Goal: Task Accomplishment & Management: Manage account settings

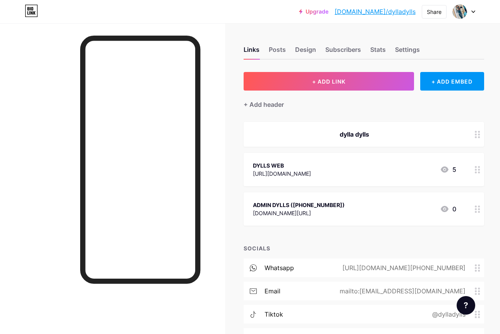
scroll to position [0, 0]
click at [346, 126] on div "dylla dylls" at bounding box center [363, 134] width 241 height 25
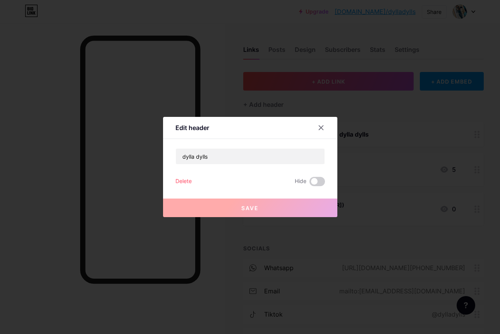
scroll to position [0, 0]
drag, startPoint x: 231, startPoint y: 160, endPoint x: 140, endPoint y: 148, distance: 91.9
click at [140, 148] on div "Edit header dylla dylls Delete Hide Save" at bounding box center [250, 167] width 500 height 334
paste input "🌸 About Me Saya host TikTok LIVE setiap hari dengan fokus pada fashion (kaftan"
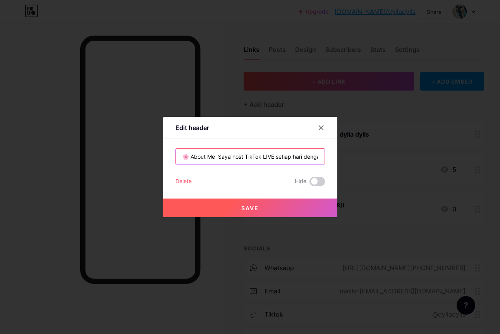
scroll to position [0, 74]
type input "🌸 About Me Saya host TikTok LIVE setiap hari dengan fokus pada fashion (kaftan"
click at [272, 210] on button "Save" at bounding box center [250, 208] width 174 height 19
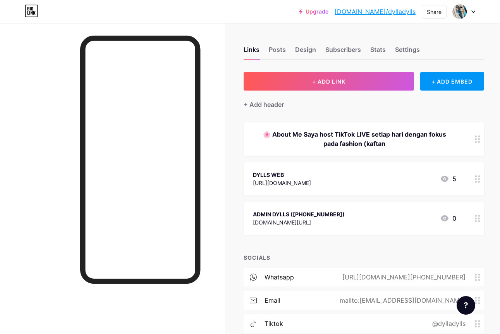
scroll to position [0, 0]
click at [473, 141] on div at bounding box center [477, 139] width 13 height 34
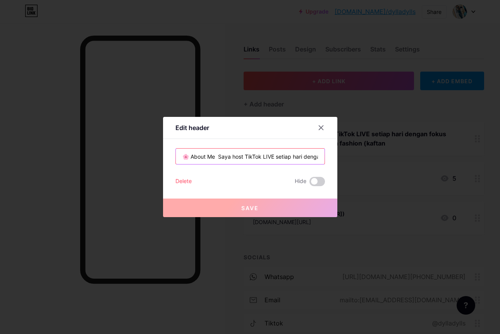
drag, startPoint x: 231, startPoint y: 156, endPoint x: 189, endPoint y: 158, distance: 41.9
click at [189, 158] on input "🌸 About Me Saya host TikTok LIVE setiap hari dengan fokus pada fashion (kaftan" at bounding box center [250, 157] width 149 height 16
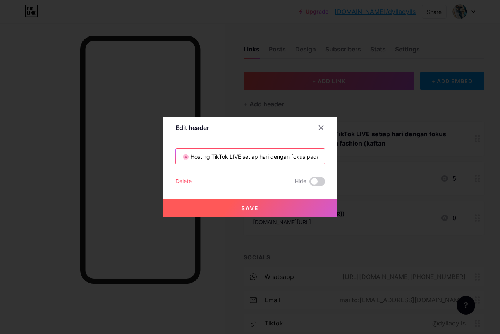
click at [300, 158] on input "🌸 Hosting TikTok LIVE setiap hari dengan fokus pada fashion (kaftan" at bounding box center [250, 157] width 149 height 16
drag, startPoint x: 229, startPoint y: 157, endPoint x: 246, endPoint y: 158, distance: 16.7
click at [248, 157] on input "🌸 Hosting TikTok LIVE setiap hari dengan fokus pada fashion (kaftan" at bounding box center [250, 157] width 149 height 16
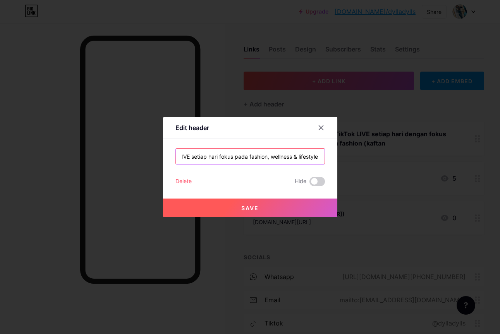
click at [240, 158] on input "🌸 Hosting TikTok LIVE setiap hari fokus pada fashion, wellness & lifestyle" at bounding box center [250, 157] width 149 height 16
type input "🌸 Hosting TikTok LIVE setiap hari fokus pada fashion, wellness & lifestyle"
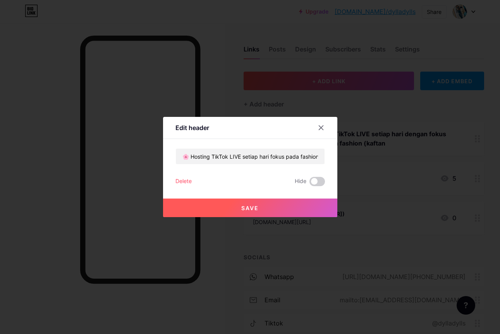
click at [273, 214] on button "Save" at bounding box center [250, 208] width 174 height 19
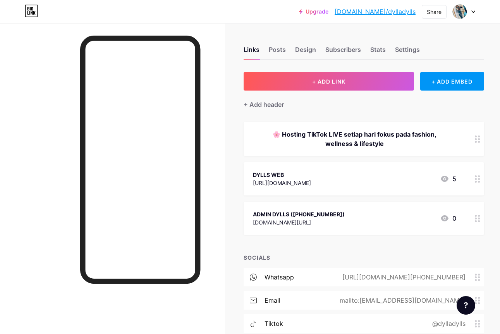
click at [393, 140] on div "🌸 Hosting TikTok LIVE setiap hari fokus pada fashion, wellness & lifestyle" at bounding box center [354, 139] width 203 height 19
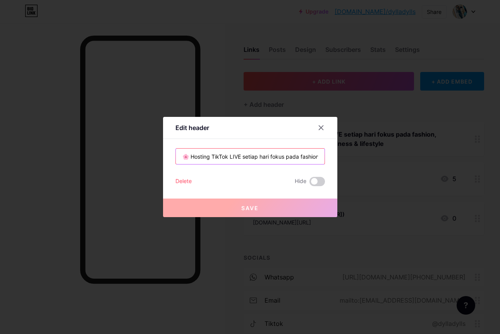
drag, startPoint x: 187, startPoint y: 157, endPoint x: 163, endPoint y: 160, distance: 24.2
click at [163, 160] on div "Edit header 🌸 Hosting TikTok LIVE setiap hari fokus pada fashion, wellness & li…" at bounding box center [250, 167] width 174 height 100
paste input "🏻‍♀️"
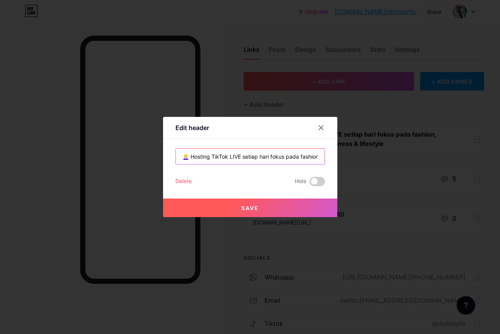
click at [312, 157] on input "👱🏻‍♀️ Hosting TikTok LIVE setiap hari fokus pada fashion, wellness & lifestyle" at bounding box center [250, 157] width 149 height 16
type input "👱🏻‍♀️ Hosting TikTok LIVE setiap hari fokus pada fashion, wellness & lifestyle"
click at [200, 158] on input "👱🏻‍♀️ Hosting TikTok LIVE setiap hari fokus pada fashion, wellness & lifestyle" at bounding box center [250, 157] width 149 height 16
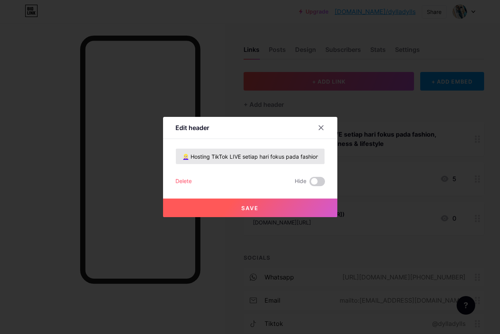
drag, startPoint x: 335, startPoint y: 154, endPoint x: 316, endPoint y: 156, distance: 19.1
click at [332, 154] on div "Edit header 👱🏻‍♀️ Hosting TikTok LIVE setiap hari fokus pada fashion, wellness …" at bounding box center [250, 167] width 174 height 100
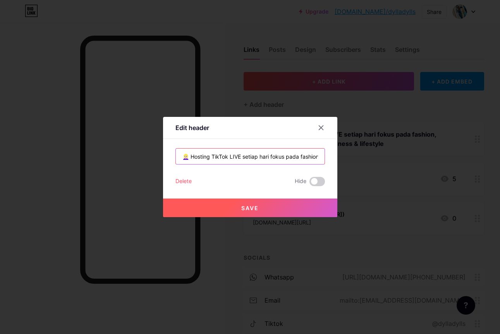
drag, startPoint x: 298, startPoint y: 157, endPoint x: 396, endPoint y: 169, distance: 98.4
click at [300, 157] on input "👱🏻‍♀️ Hosting TikTok LIVE setiap hari fokus pada fashion, wellness & lifestyle" at bounding box center [250, 157] width 149 height 16
click at [280, 206] on button "Save" at bounding box center [250, 208] width 174 height 19
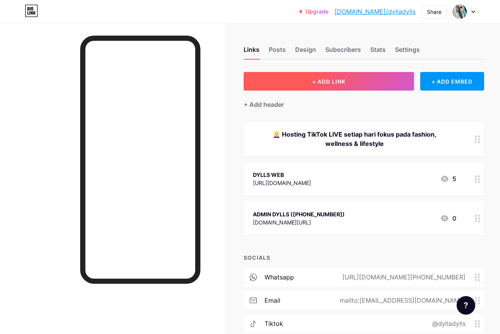
click at [336, 84] on button "+ ADD LINK" at bounding box center [329, 81] width 171 height 19
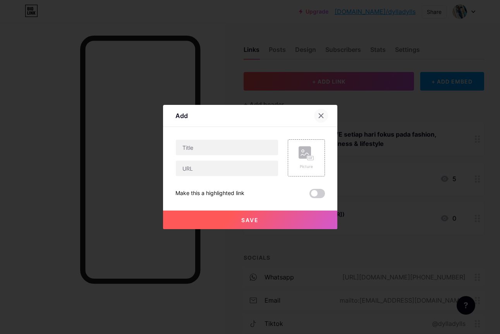
click at [322, 118] on icon at bounding box center [321, 116] width 6 height 6
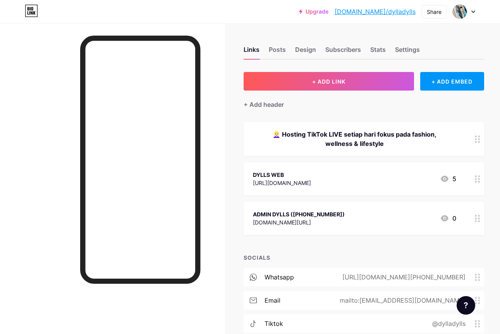
scroll to position [22, 0]
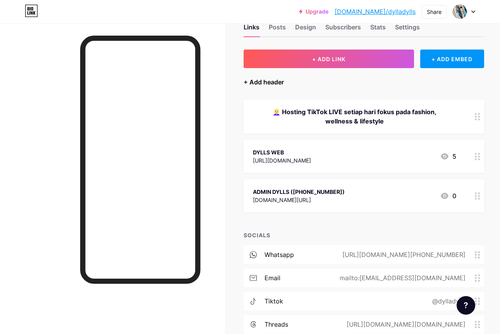
click at [246, 83] on div "+ Add header" at bounding box center [264, 82] width 40 height 9
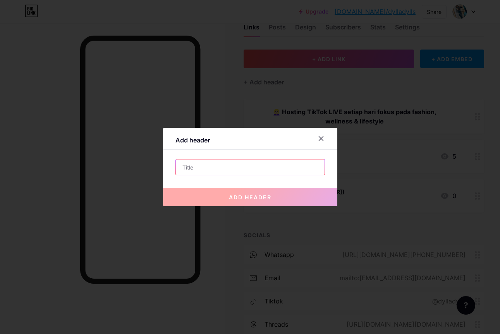
click at [203, 168] on input "text" at bounding box center [250, 168] width 149 height 16
paste input "Authentic Engagement • Daily Exposure • Fashion & Lifestyle"
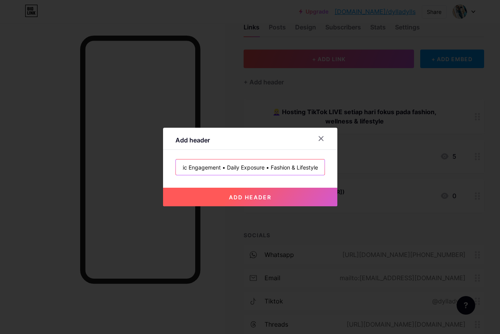
type input "Authentic Engagement • Daily Exposure • Fashion & Lifestyle"
click at [258, 192] on button "add header" at bounding box center [250, 197] width 174 height 19
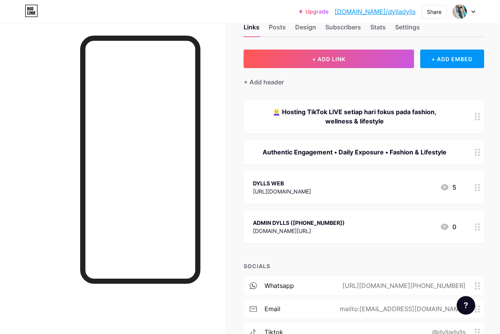
click at [313, 157] on div "Authentic Engagement • Daily Exposure • Fashion & Lifestyle" at bounding box center [364, 152] width 241 height 25
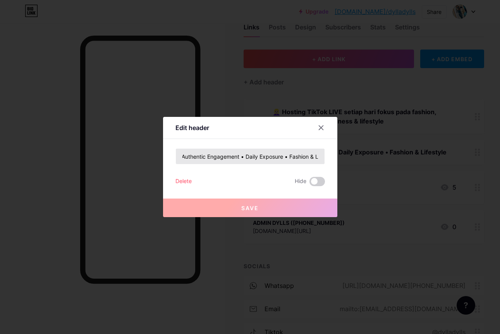
scroll to position [0, 1]
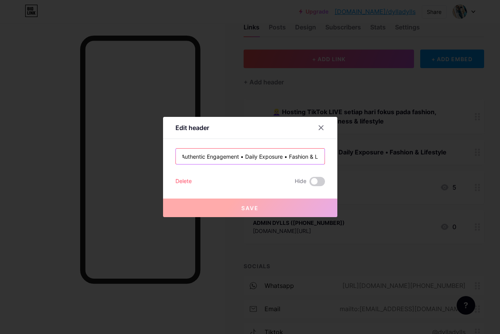
drag, startPoint x: 246, startPoint y: 157, endPoint x: 241, endPoint y: 159, distance: 5.0
click at [241, 159] on input "Authentic Engagement • Daily Exposure • Fashion & Lifestyle" at bounding box center [250, 157] width 149 height 16
click at [184, 157] on input "Authentic Engagement • Daily Exposure • Fashion & Lifestyle" at bounding box center [250, 157] width 149 height 16
click at [183, 156] on input "Authentic Engagement • Daily Exposure • Fashion & Lifestyle" at bounding box center [250, 157] width 149 height 16
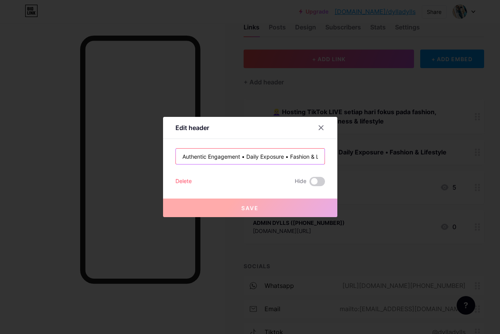
drag, startPoint x: 183, startPoint y: 157, endPoint x: 168, endPoint y: 160, distance: 15.1
click at [168, 160] on div "Edit header Authentic Engagement • Daily Exposure • Fashion & Lifestyle Delete …" at bounding box center [250, 167] width 174 height 100
paste input "•"
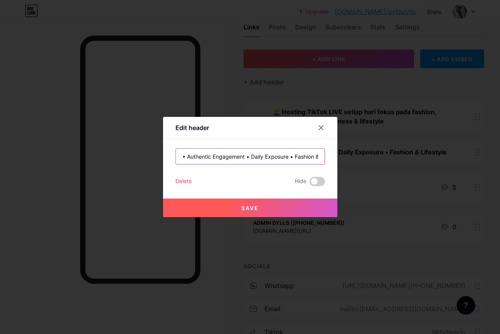
type input "• Authentic Engagement • Daily Exposure • Fashion & Lifestyle"
click at [255, 204] on button "Save" at bounding box center [250, 208] width 174 height 19
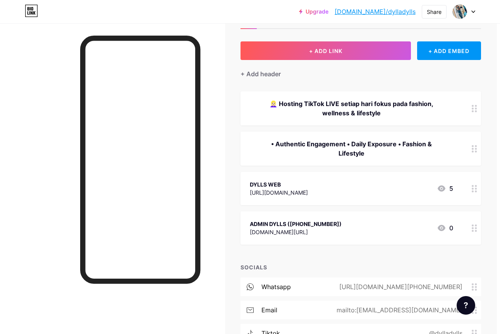
scroll to position [34, 3]
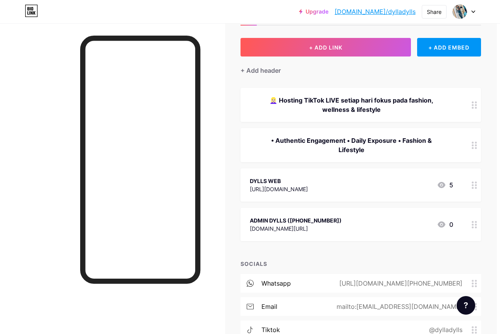
click at [469, 105] on div at bounding box center [474, 105] width 13 height 34
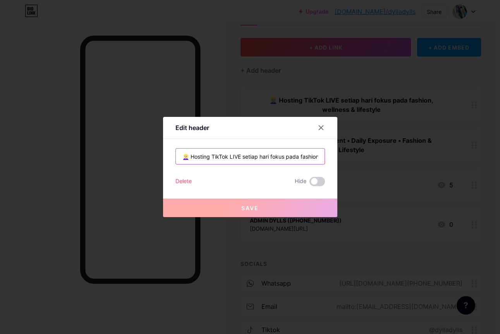
scroll to position [0, 52]
drag, startPoint x: 268, startPoint y: 157, endPoint x: 400, endPoint y: 156, distance: 132.1
click at [400, 156] on div "Edit header 👱🏻‍♀️ Hosting TikTok LIVE setiap hari fokus pada fashion, wellness …" at bounding box center [250, 167] width 500 height 334
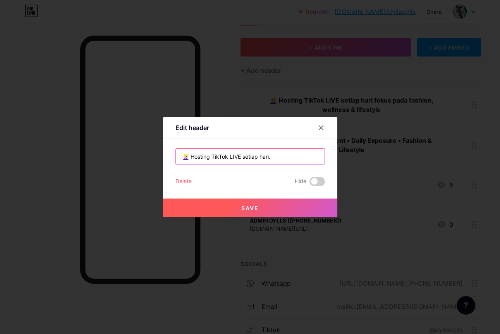
type input "👱🏻‍♀️ Hosting TikTok LIVE setiap hari."
click at [303, 208] on button "Save" at bounding box center [250, 208] width 174 height 19
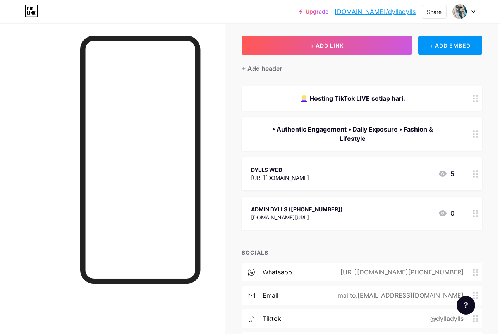
click at [433, 132] on div "• Authentic Engagement • Daily Exposure • Fashion & Lifestyle" at bounding box center [352, 134] width 203 height 19
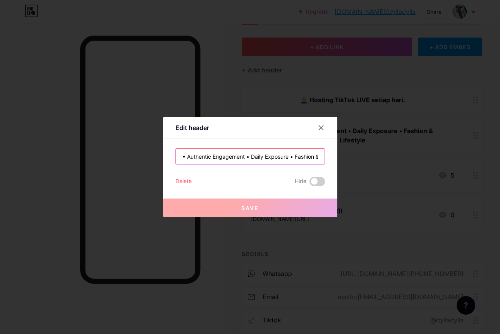
drag, startPoint x: 291, startPoint y: 157, endPoint x: 116, endPoint y: 145, distance: 174.8
click at [116, 145] on div "Edit header • Authentic Engagement • Daily Exposure • Fashion & Lifestyle Delet…" at bounding box center [250, 167] width 500 height 334
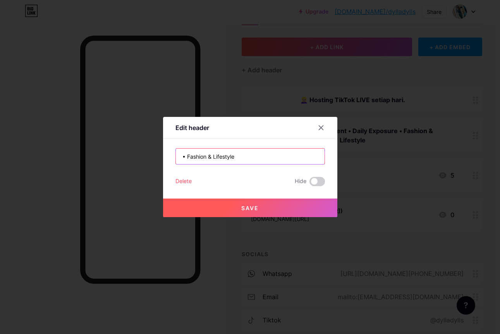
type input "• Fashion & Lifestyle"
click at [267, 215] on button "Save" at bounding box center [250, 208] width 174 height 19
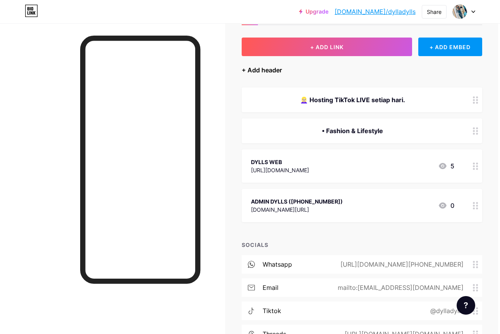
click at [275, 74] on div "+ Add header" at bounding box center [262, 69] width 40 height 9
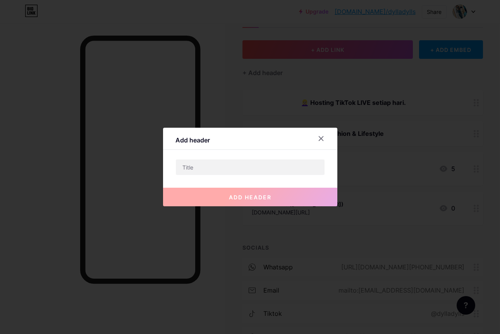
drag, startPoint x: 318, startPoint y: 135, endPoint x: 320, endPoint y: 139, distance: 4.0
click at [318, 135] on div at bounding box center [321, 139] width 14 height 14
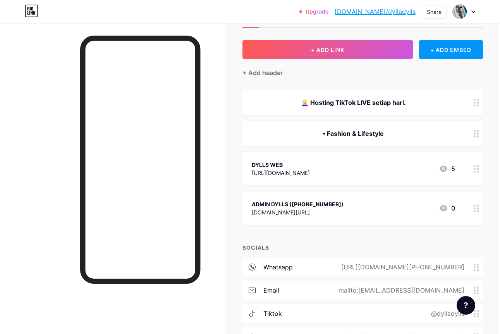
click at [350, 134] on div "• Fashion & Lifestyle" at bounding box center [353, 133] width 203 height 9
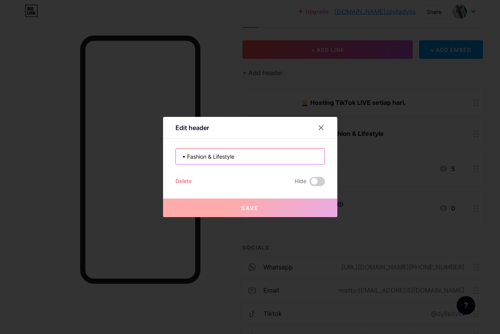
click at [205, 157] on input "• Fashion & Lifestyle" at bounding box center [250, 157] width 149 height 16
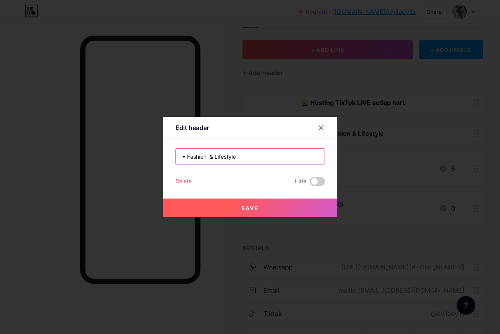
drag, startPoint x: 187, startPoint y: 157, endPoint x: 151, endPoint y: 159, distance: 36.1
click at [151, 159] on div "Edit header • Fashion & Lifestyle Delete Hide Save" at bounding box center [250, 167] width 500 height 334
click at [209, 157] on input "• Fashion & Lifestyle" at bounding box center [250, 157] width 149 height 16
paste input "•"
click at [205, 157] on input "• Fashion • Lifestyle" at bounding box center [250, 157] width 149 height 16
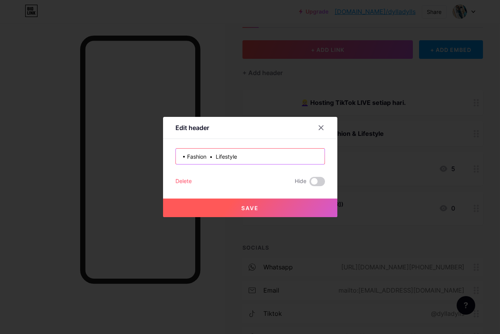
drag, startPoint x: 207, startPoint y: 157, endPoint x: 210, endPoint y: 169, distance: 12.6
click at [207, 157] on input "• Fashion • Lifestyle" at bounding box center [250, 157] width 149 height 16
paste input "•"
type input "• Fashion • Wellness • Lifestyle"
click at [282, 219] on div at bounding box center [250, 167] width 500 height 334
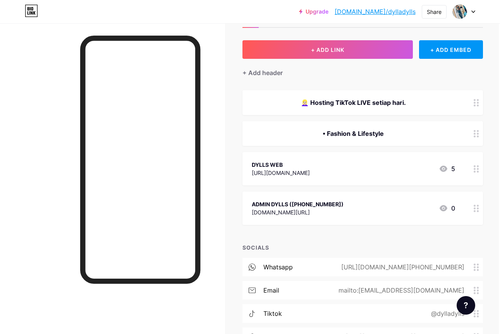
click at [281, 214] on div "[DOMAIN_NAME][URL]" at bounding box center [298, 212] width 92 height 8
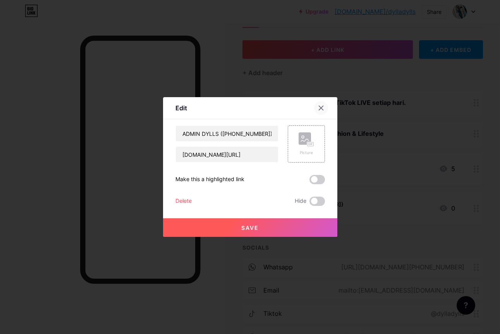
click at [321, 112] on div at bounding box center [321, 108] width 14 height 14
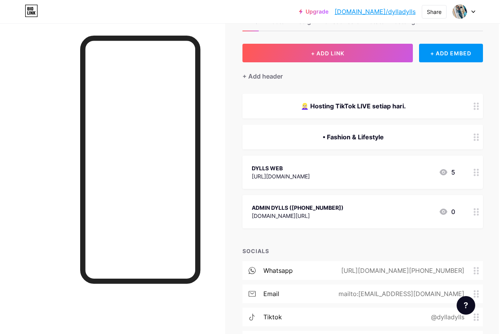
scroll to position [31, 1]
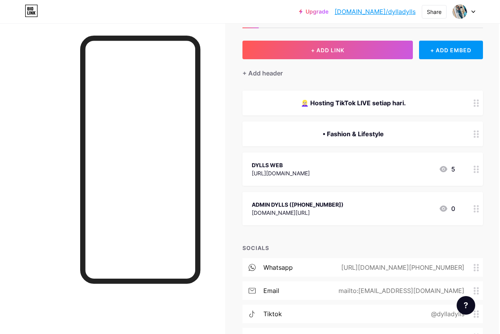
click at [351, 127] on div "• Fashion & Lifestyle" at bounding box center [363, 134] width 241 height 25
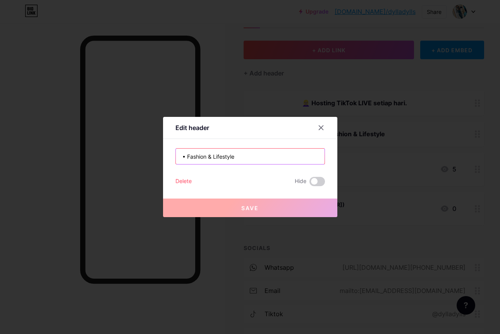
click at [211, 157] on input "• Fashion & Lifestyle" at bounding box center [250, 157] width 149 height 16
paste input "•"
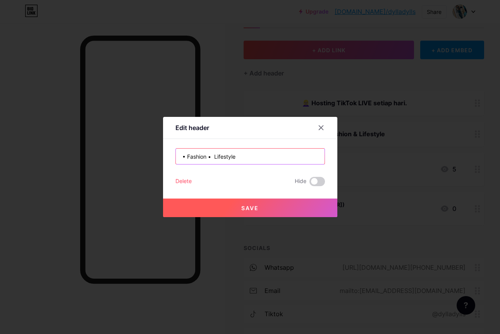
click at [207, 157] on input "• Fashion • Lifestyle" at bounding box center [250, 157] width 149 height 16
paste input "•"
type input "• Fashion • Wellness • Lifestyle"
click at [243, 203] on button "Save" at bounding box center [250, 208] width 174 height 19
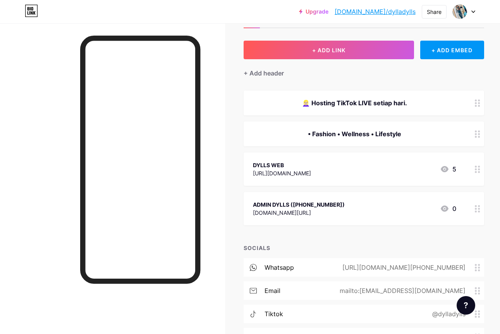
click at [317, 131] on div "• Fashion • Wellness • Lifestyle" at bounding box center [354, 133] width 203 height 9
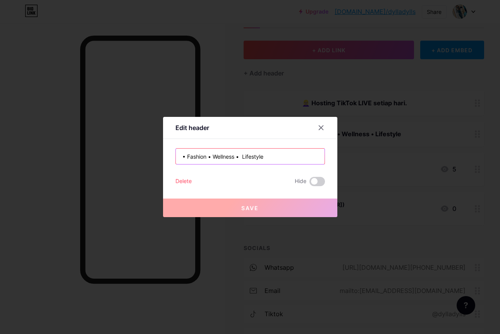
click at [208, 157] on input "• Fashion • Wellness • Lifestyle" at bounding box center [250, 157] width 149 height 16
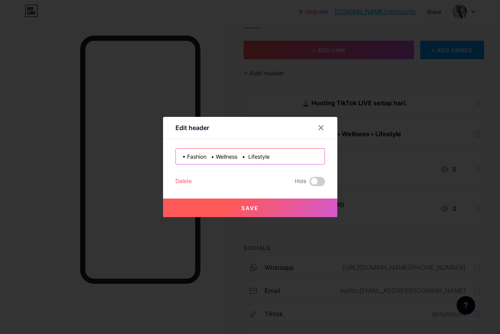
type input "• Fashion • Wellness • Lifestyle"
click at [241, 203] on button "Save" at bounding box center [250, 208] width 174 height 19
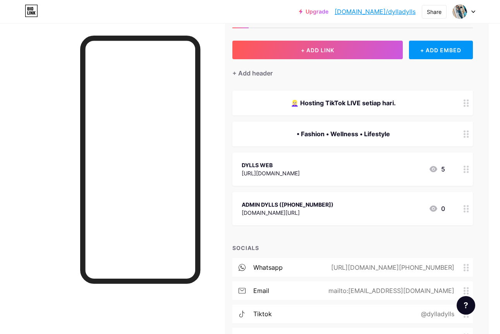
scroll to position [31, 16]
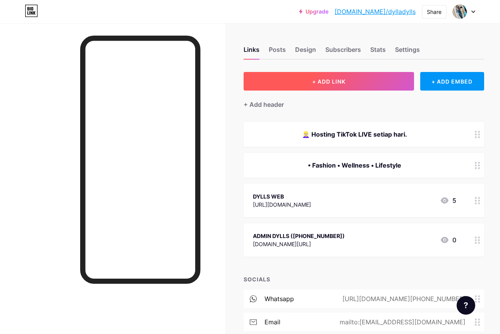
scroll to position [0, 0]
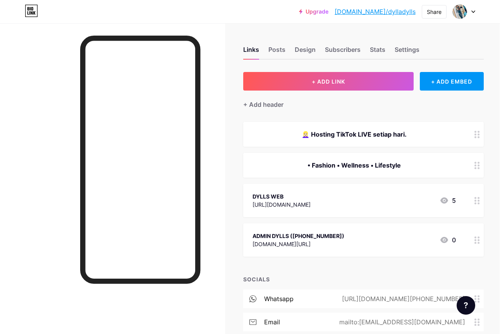
click at [427, 169] on div "• Fashion • Wellness • Lifestyle" at bounding box center [354, 165] width 203 height 9
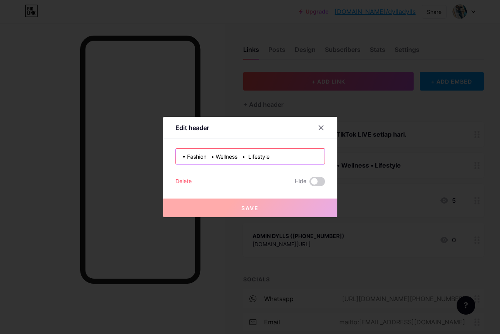
drag, startPoint x: 189, startPoint y: 155, endPoint x: 145, endPoint y: 158, distance: 43.5
click at [145, 158] on div "Edit header • Fashion • Wellness • Lifestyle Delete Hide Save" at bounding box center [250, 167] width 500 height 334
click at [237, 153] on input "• Fashion • Wellness • Lifestyle" at bounding box center [250, 157] width 149 height 16
drag, startPoint x: 189, startPoint y: 157, endPoint x: 152, endPoint y: 158, distance: 36.9
click at [152, 158] on div "Edit header • Fashion • Wellness • Lifestyle Delete Hide Save" at bounding box center [250, 167] width 500 height 334
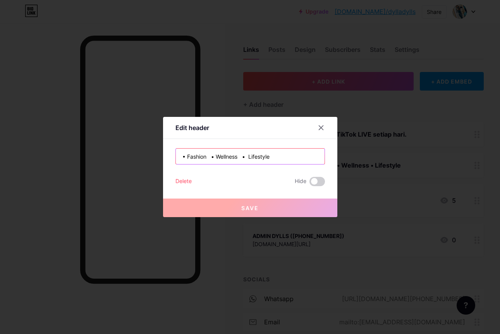
click at [207, 160] on input "• Fashion • Wellness • Lifestyle" at bounding box center [250, 157] width 149 height 16
drag, startPoint x: 188, startPoint y: 158, endPoint x: 168, endPoint y: 157, distance: 20.5
click at [168, 157] on div "Edit header • Fashion • Wellness • Lifestyle Delete Hide Save" at bounding box center [250, 167] width 174 height 100
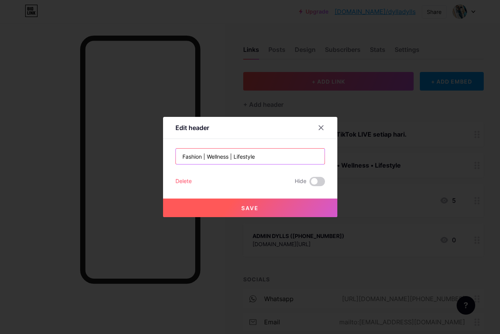
drag, startPoint x: 184, startPoint y: 157, endPoint x: 157, endPoint y: 153, distance: 27.0
click at [157, 153] on div "Edit header Fashion | Wellness | Lifestyle Delete Hide Save" at bounding box center [250, 167] width 500 height 334
type input "Fashion | Wellness | Lifestyle"
click at [263, 205] on button "Save" at bounding box center [250, 208] width 174 height 19
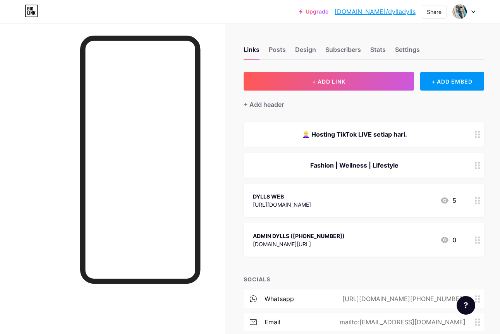
scroll to position [5, 0]
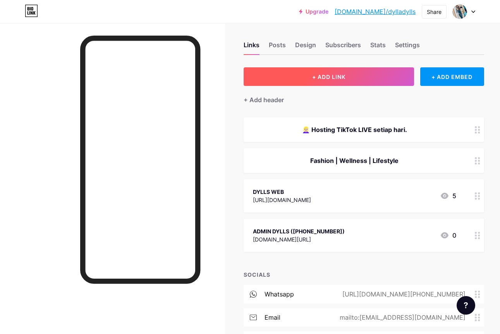
click at [304, 81] on button "+ ADD LINK" at bounding box center [329, 76] width 171 height 19
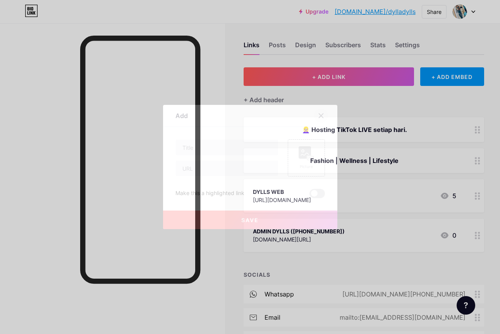
click at [320, 115] on icon at bounding box center [321, 116] width 4 height 4
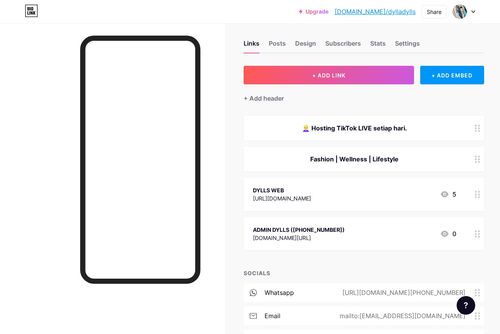
scroll to position [8, 0]
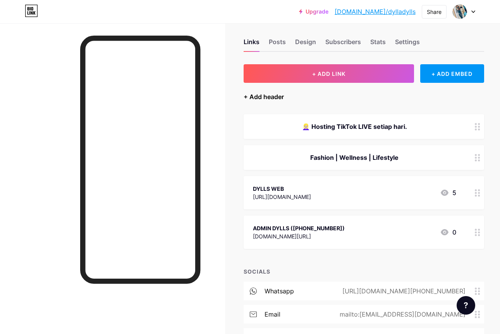
click at [246, 94] on div "+ Add header" at bounding box center [264, 96] width 40 height 9
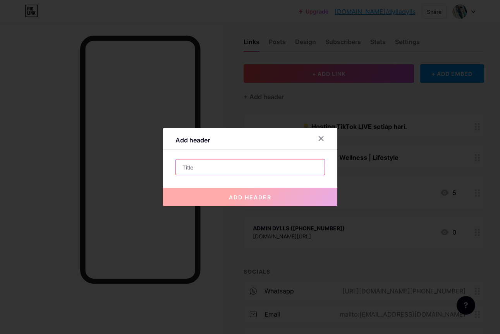
click at [204, 165] on input "text" at bounding box center [250, 168] width 149 height 16
paste input "Authentic Engagement • Daily Exposure"
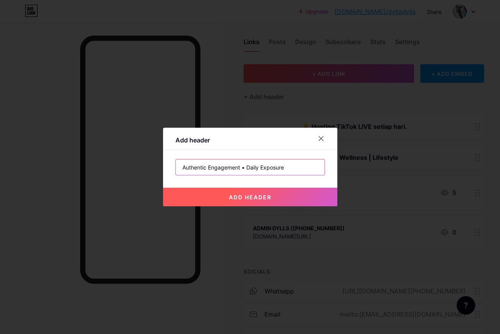
type input "Authentic Engagement • Daily Exposure"
click at [303, 204] on button "add header" at bounding box center [250, 197] width 174 height 19
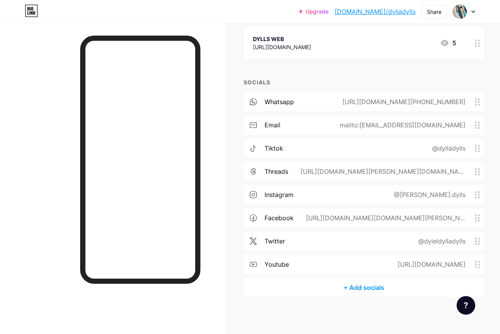
scroll to position [229, 0]
click at [359, 288] on div "+ Add socials" at bounding box center [364, 286] width 241 height 19
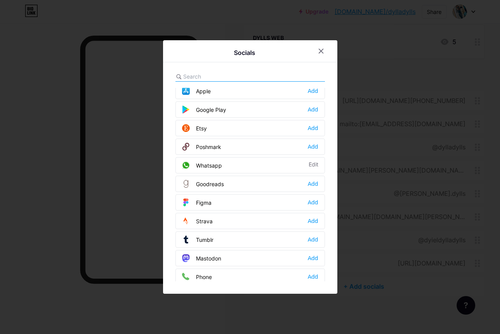
scroll to position [699, 0]
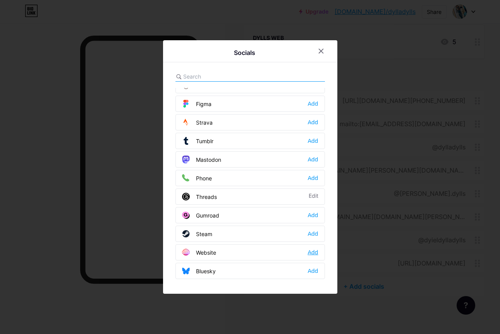
click at [318, 251] on div "Add" at bounding box center [313, 253] width 10 height 8
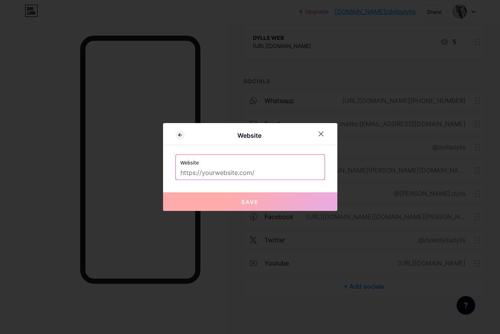
click at [253, 172] on input "text" at bounding box center [251, 173] width 140 height 13
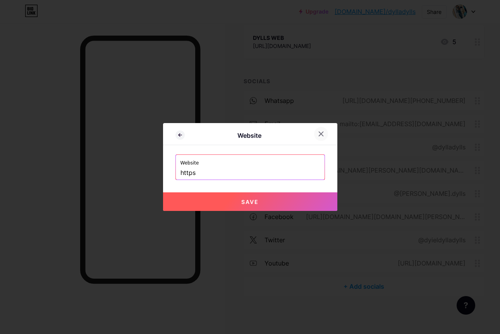
type input "https"
click at [324, 131] on div at bounding box center [321, 134] width 14 height 14
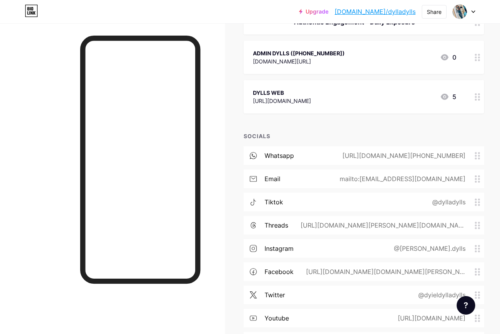
scroll to position [174, 0]
click at [479, 100] on circle at bounding box center [479, 101] width 2 height 2
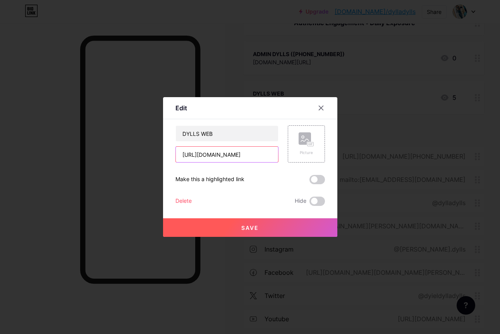
drag, startPoint x: 254, startPoint y: 153, endPoint x: 150, endPoint y: 154, distance: 104.6
click at [150, 154] on div "Edit Content YouTube Play YouTube video without leaving your page. ADD Vimeo Pl…" at bounding box center [250, 167] width 500 height 334
click at [324, 107] on icon at bounding box center [321, 108] width 6 height 6
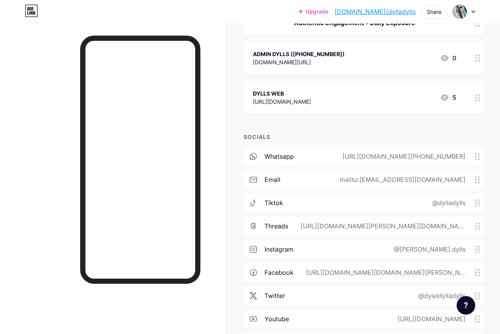
click at [477, 97] on icon at bounding box center [477, 97] width 5 height 7
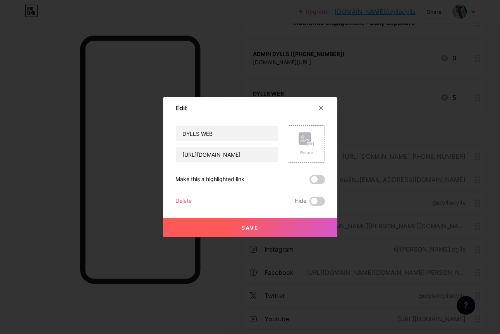
click at [188, 202] on div "Delete" at bounding box center [184, 201] width 16 height 9
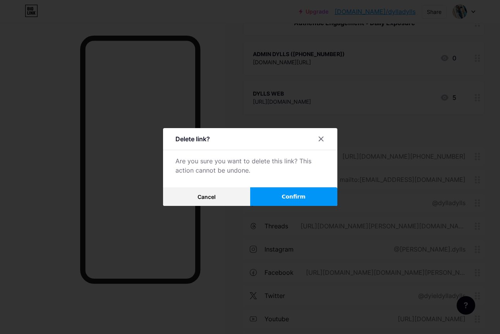
click at [288, 196] on span "Confirm" at bounding box center [294, 197] width 24 height 8
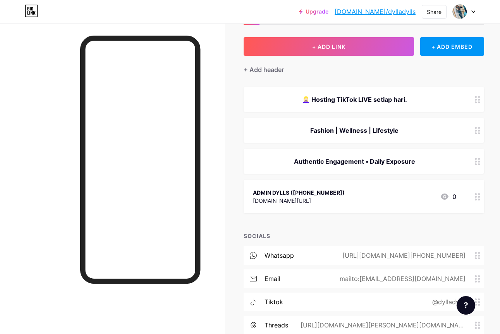
scroll to position [35, 0]
drag, startPoint x: 280, startPoint y: 69, endPoint x: 207, endPoint y: 161, distance: 116.7
click at [196, 161] on div "Links Posts Design Subscribers Stats Settings + ADD LINK + ADD EMBED + Add head…" at bounding box center [258, 227] width 517 height 525
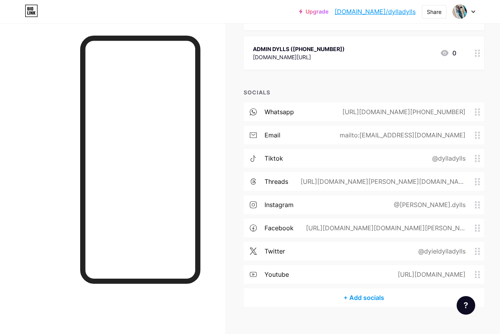
scroll to position [190, 0]
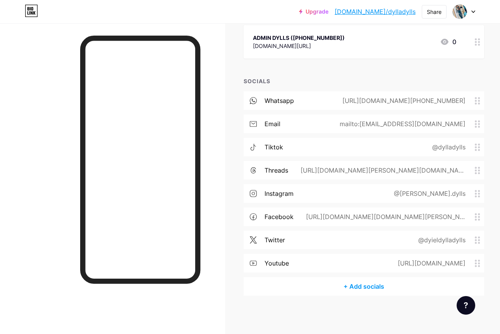
click at [359, 282] on div "+ Add socials" at bounding box center [364, 286] width 241 height 19
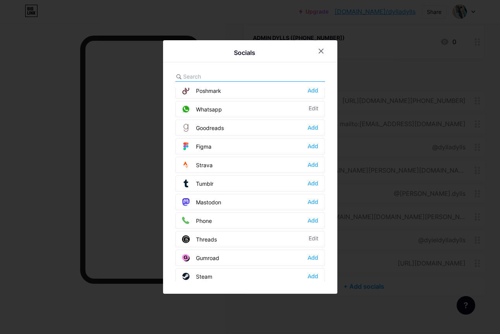
scroll to position [699, 0]
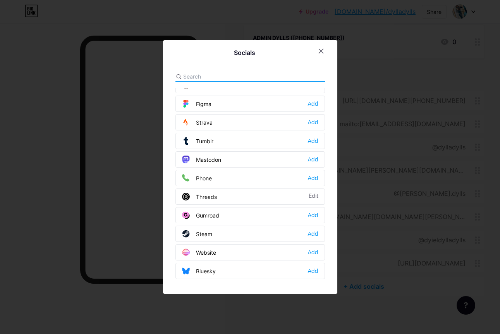
click at [227, 258] on div "Website Add" at bounding box center [251, 253] width 150 height 16
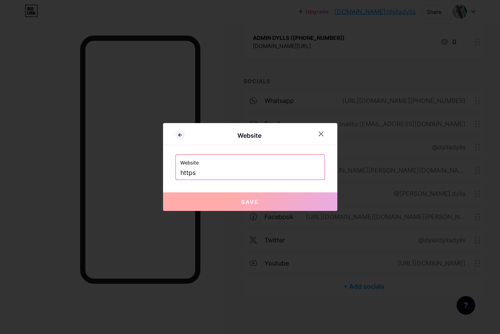
drag, startPoint x: 164, startPoint y: 165, endPoint x: 149, endPoint y: 163, distance: 14.8
click at [149, 163] on div "Website Website https Save" at bounding box center [250, 167] width 500 height 334
paste input "://www.dylls2u.com"
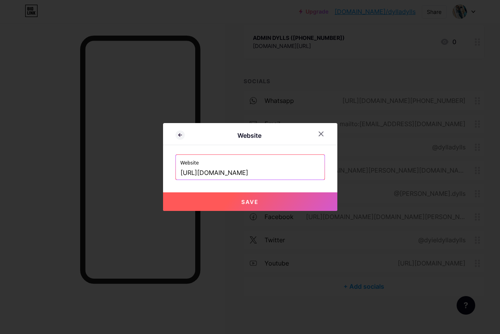
type input "[URL][DOMAIN_NAME]"
click at [264, 203] on button "Save" at bounding box center [250, 202] width 174 height 19
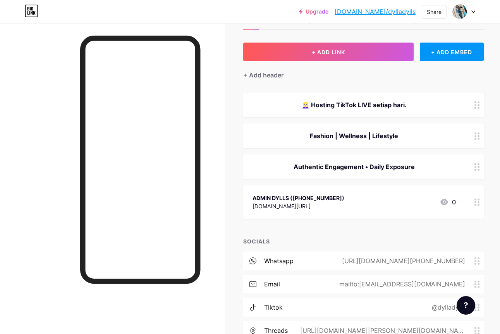
scroll to position [0, 0]
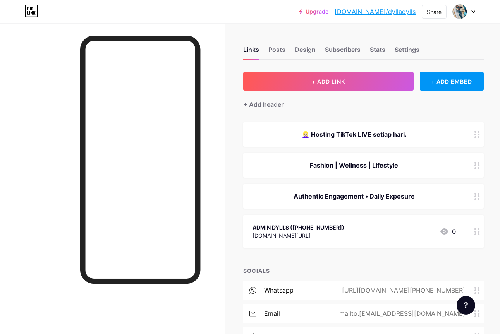
click at [285, 48] on div "Links Posts Design Subscribers Stats Settings" at bounding box center [363, 46] width 241 height 27
click at [284, 50] on div "Posts" at bounding box center [277, 52] width 17 height 14
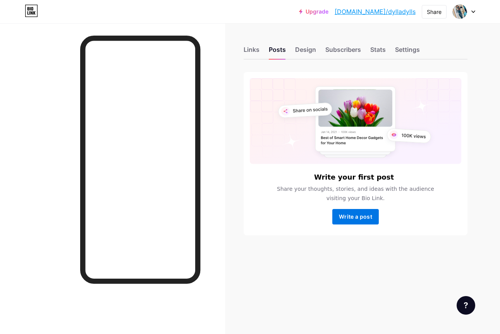
click at [355, 222] on button "Write a post" at bounding box center [355, 217] width 47 height 16
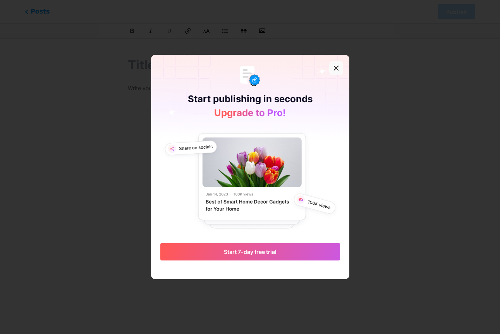
click at [339, 63] on div at bounding box center [336, 68] width 14 height 14
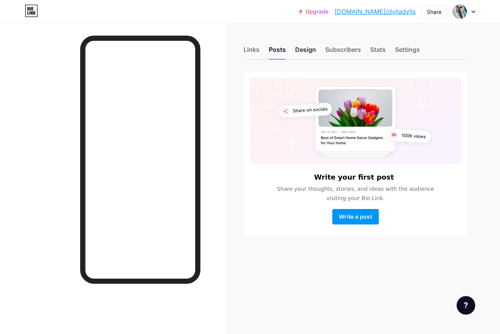
click at [311, 48] on div "Design" at bounding box center [305, 52] width 21 height 14
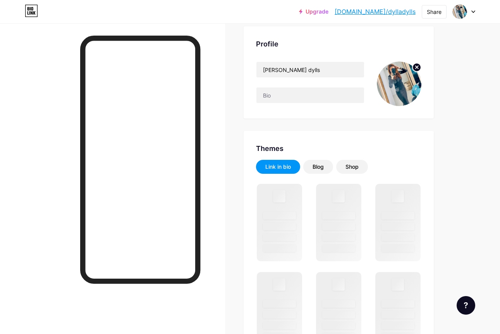
scroll to position [47, 0]
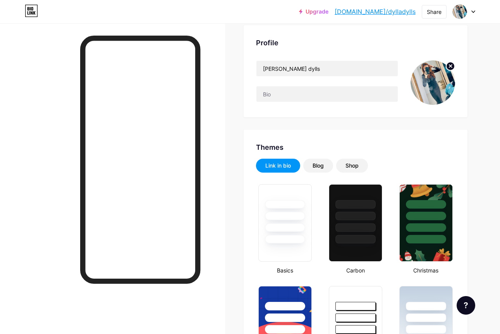
type input "#000000"
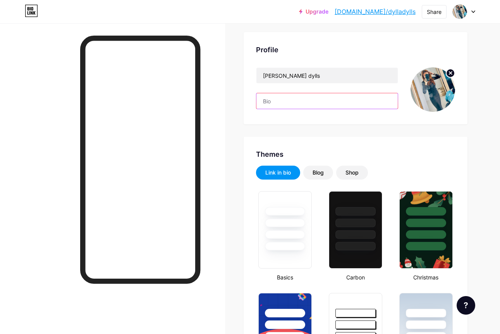
click at [264, 103] on input "text" at bounding box center [327, 101] width 141 height 16
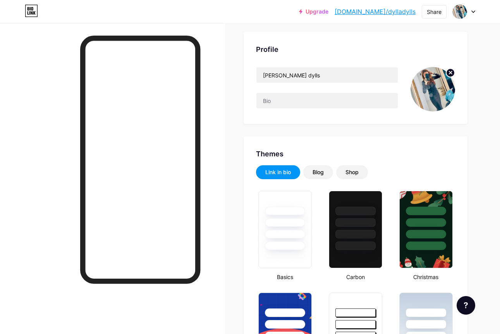
scroll to position [40, 0]
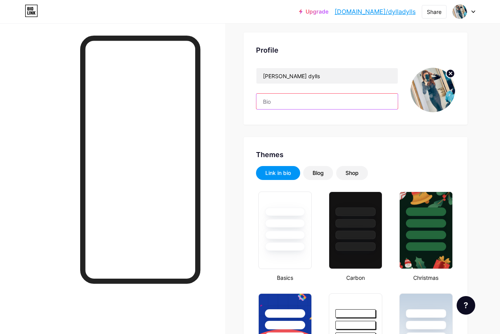
drag, startPoint x: 274, startPoint y: 95, endPoint x: 275, endPoint y: 102, distance: 6.2
click at [274, 100] on input "text" at bounding box center [327, 102] width 141 height 16
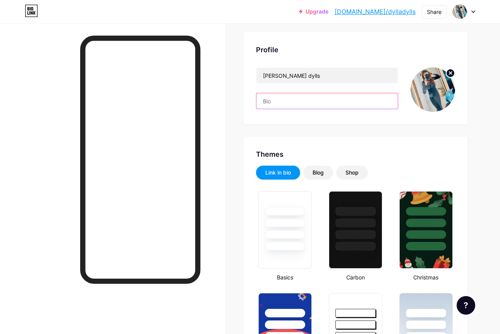
paste input "👱🏻‍♀️ Hosting TikTok LIVE setiap hari."
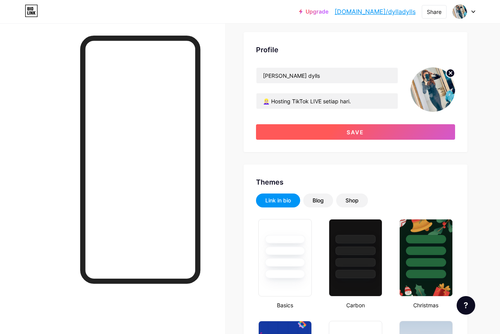
click at [365, 125] on button "Save" at bounding box center [355, 132] width 199 height 16
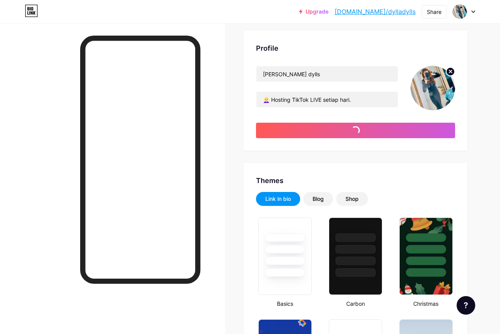
scroll to position [42, 0]
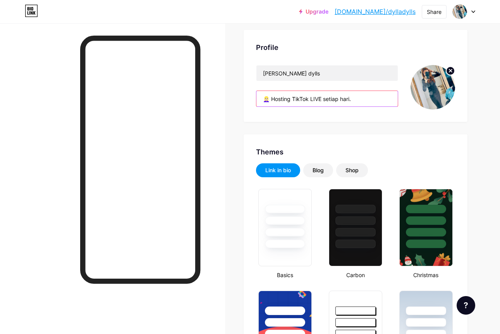
click at [363, 98] on input "👱🏻‍♀️ Hosting TikTok LIVE setiap hari." at bounding box center [327, 99] width 141 height 16
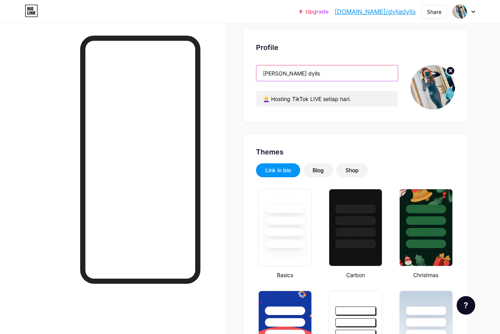
scroll to position [42, 0]
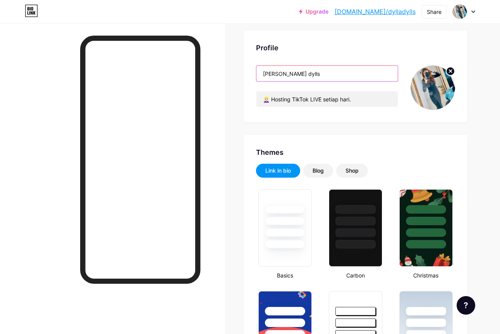
click at [304, 74] on input "dylla dylls" at bounding box center [327, 74] width 141 height 16
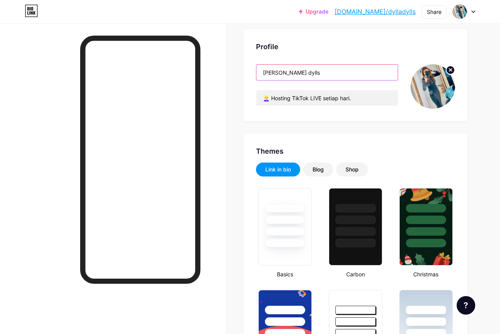
scroll to position [43, 0]
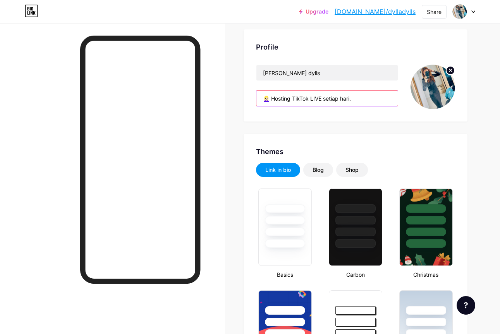
click at [360, 98] on input "👱🏻‍♀️ Hosting TikTok LIVE setiap hari." at bounding box center [327, 99] width 141 height 16
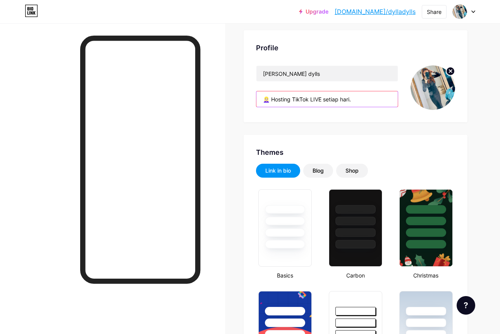
drag, startPoint x: 270, startPoint y: 100, endPoint x: 381, endPoint y: 102, distance: 111.6
click at [381, 102] on input "👱🏻‍♀️ Hosting TikTok LIVE setiap hari." at bounding box center [327, 99] width 141 height 16
paste input "Nano Influencer"
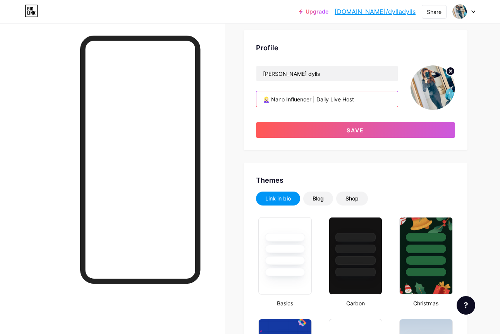
drag, startPoint x: 368, startPoint y: 102, endPoint x: 239, endPoint y: 95, distance: 128.8
paste input "🎥 Daily LIVE Host (Fashion + Vibes)"
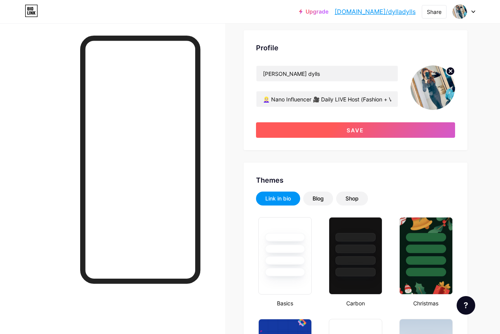
scroll to position [42, 0]
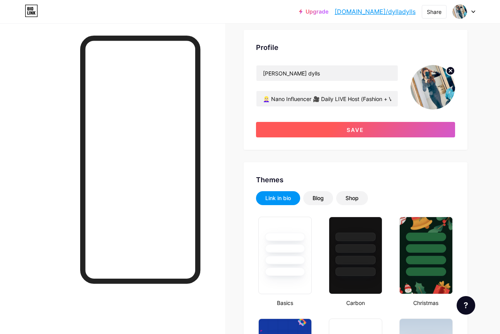
click at [374, 134] on button "Save" at bounding box center [355, 130] width 199 height 16
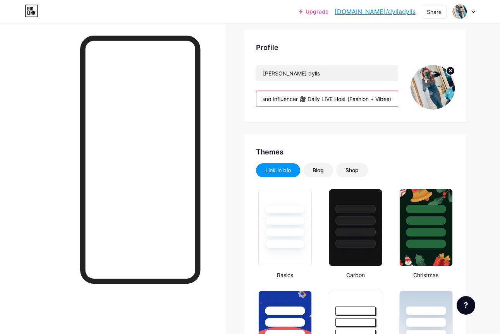
scroll to position [0, 15]
drag, startPoint x: 358, startPoint y: 99, endPoint x: 481, endPoint y: 113, distance: 123.6
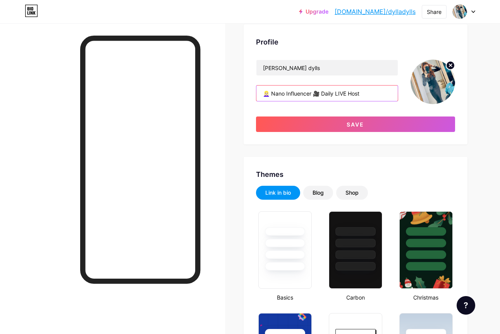
scroll to position [47, 0]
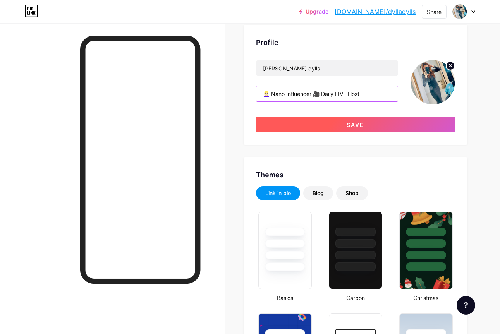
type input "👱🏻‍♀️ Nano Influencer 🎥 Daily LIVE Host"
click at [352, 128] on button "Save" at bounding box center [355, 125] width 199 height 16
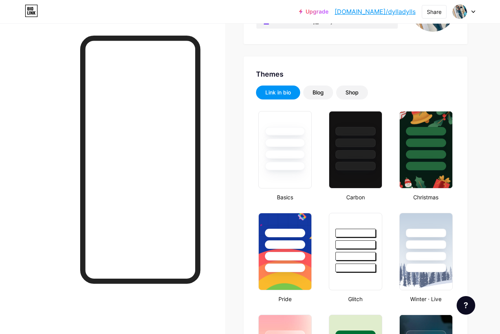
scroll to position [122, 0]
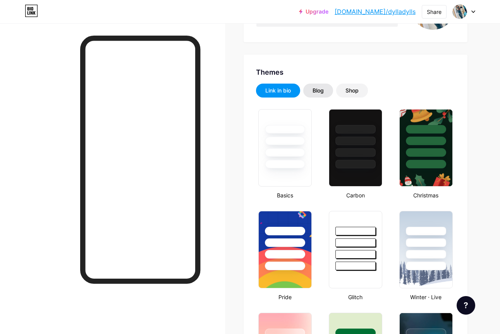
click at [319, 92] on div "Blog" at bounding box center [318, 91] width 11 height 8
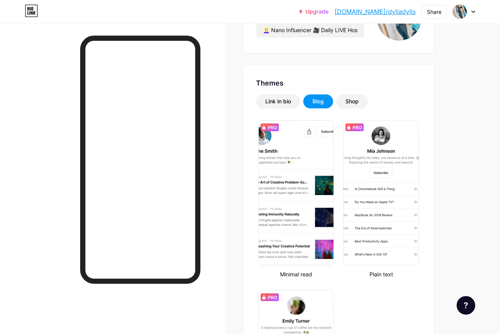
scroll to position [95, 0]
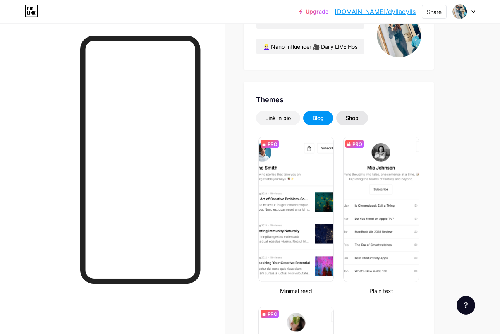
click at [360, 114] on div "Shop" at bounding box center [352, 118] width 32 height 14
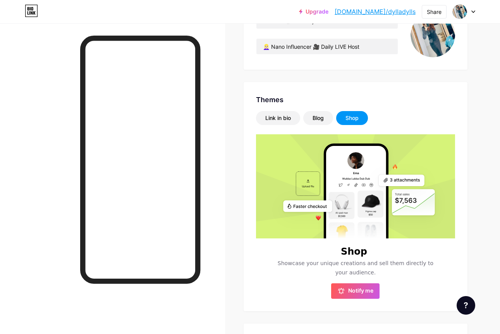
click at [363, 118] on div "Shop" at bounding box center [352, 118] width 32 height 14
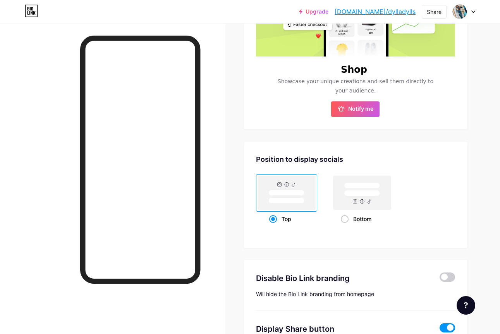
scroll to position [323, 0]
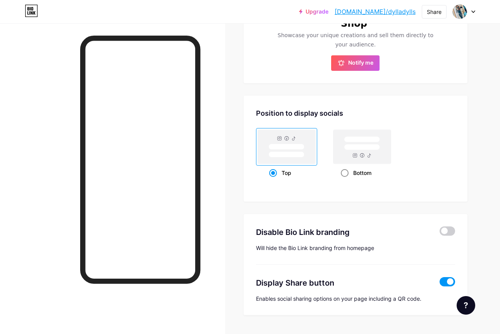
click at [347, 180] on div "Bottom" at bounding box center [362, 173] width 43 height 14
click at [346, 180] on input "Bottom" at bounding box center [343, 182] width 5 height 5
radio input "true"
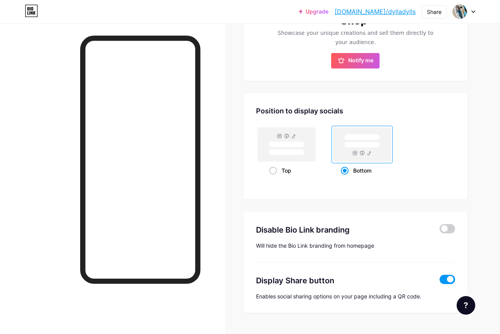
scroll to position [343, 0]
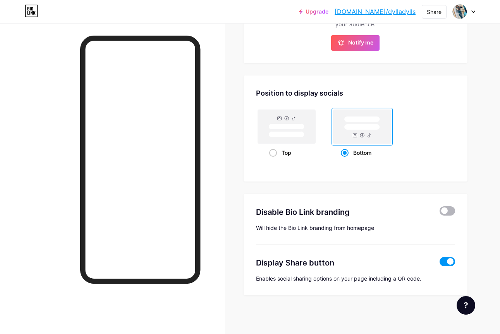
click at [451, 211] on span at bounding box center [448, 211] width 16 height 9
click at [440, 213] on input "checkbox" at bounding box center [440, 213] width 0 height 0
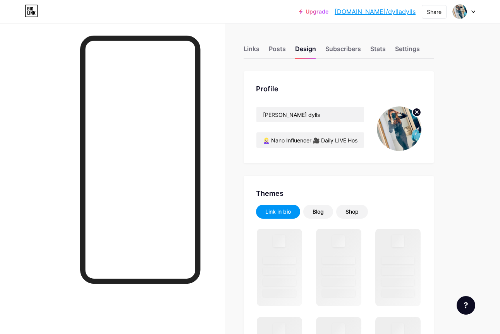
scroll to position [2, 0]
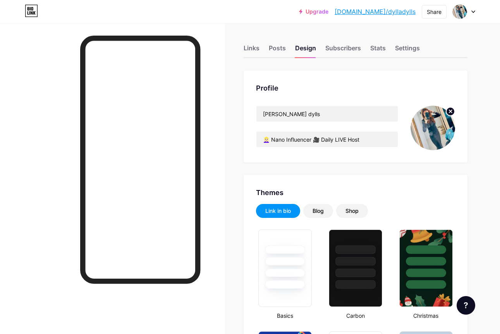
type input "#000000"
click at [339, 47] on div "Subscribers" at bounding box center [344, 50] width 36 height 14
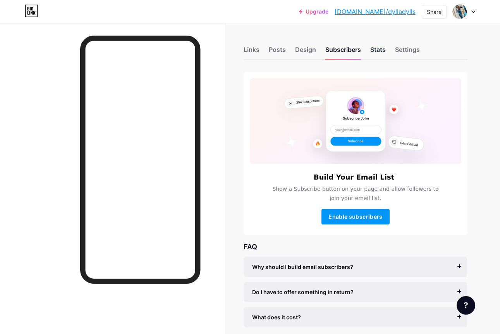
click at [370, 51] on div "Stats" at bounding box center [378, 52] width 16 height 14
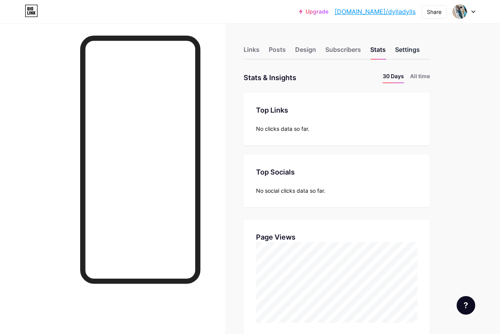
click at [417, 51] on div "Settings" at bounding box center [407, 52] width 25 height 14
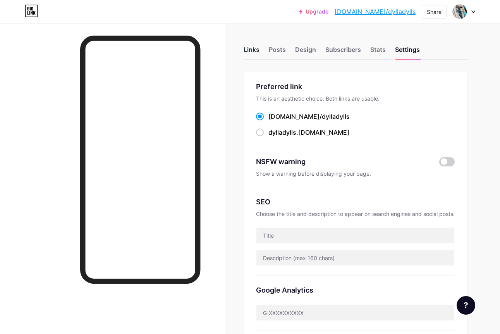
click at [250, 52] on div "Links" at bounding box center [252, 52] width 16 height 14
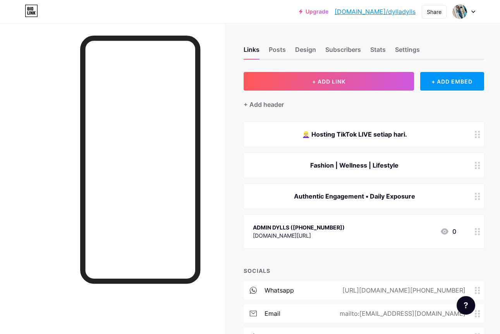
click at [478, 136] on icon at bounding box center [477, 134] width 5 height 7
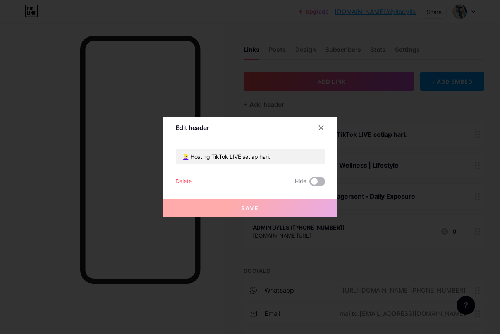
click at [320, 183] on span at bounding box center [318, 181] width 16 height 9
click at [310, 184] on input "checkbox" at bounding box center [310, 184] width 0 height 0
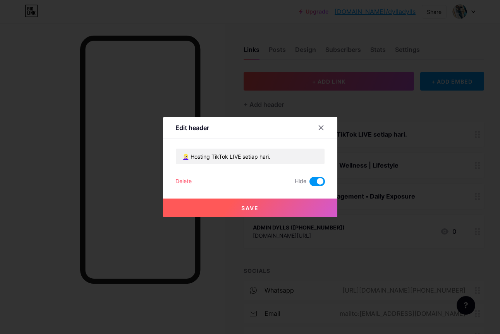
click at [286, 211] on button "Save" at bounding box center [250, 208] width 174 height 19
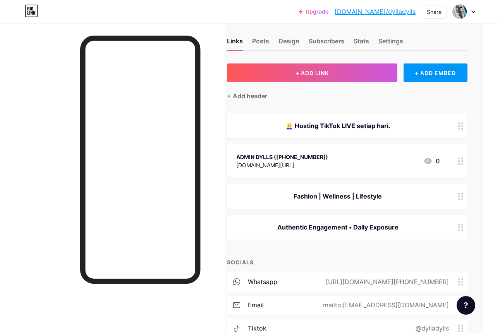
scroll to position [8, 17]
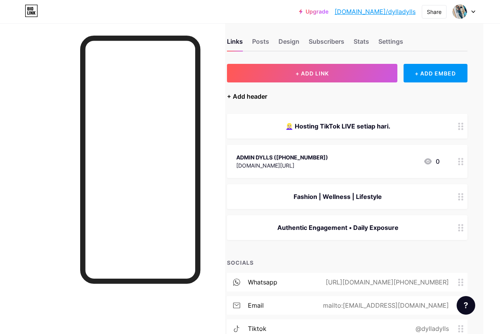
click at [242, 95] on div "+ Add header" at bounding box center [247, 96] width 40 height 9
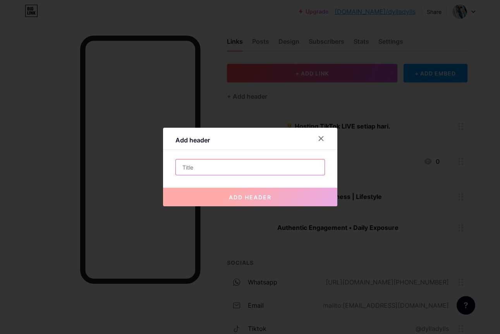
click at [237, 166] on input "text" at bounding box center [250, 168] width 149 height 16
click at [209, 168] on input "text" at bounding box center [250, 168] width 149 height 16
paste input "📩 Open for collab – DM / WA"
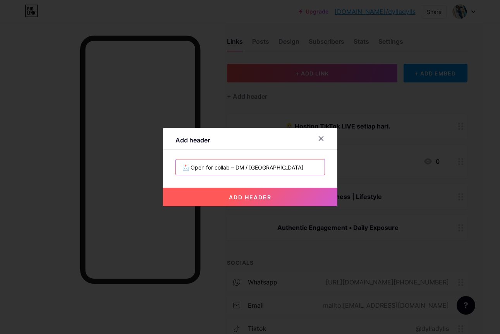
paste input "👇🏻👇🏻👇🏻"
type input "📩 Open for collab – DM / WA 👇🏻👇🏻👇🏻"
click at [225, 192] on button "add header" at bounding box center [250, 197] width 174 height 19
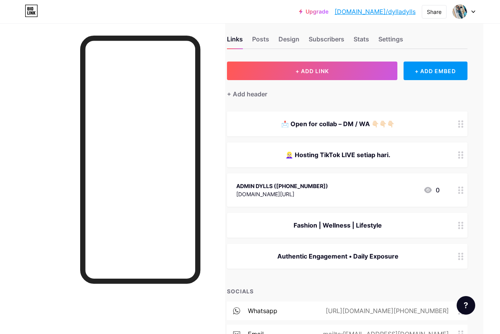
scroll to position [10, 15]
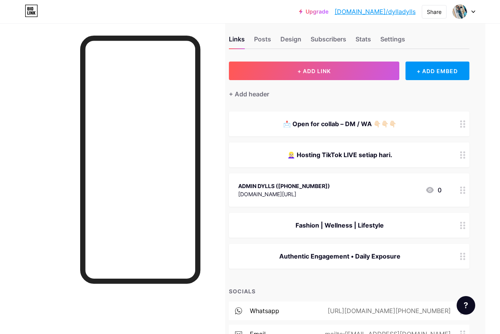
click at [313, 168] on span "📩 Open for collab – DM / WA 👇🏻👇🏻👇🏻 👱🏻‍♀️ Hosting TikTok LIVE setiap hari. ADMIN…" at bounding box center [349, 190] width 241 height 157
click at [317, 161] on div "👱🏻‍♀️ Hosting TikTok LIVE setiap hari." at bounding box center [350, 155] width 241 height 25
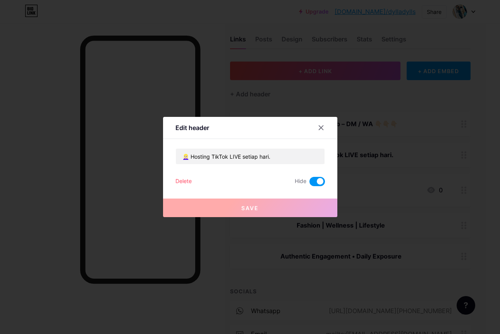
scroll to position [10, 0]
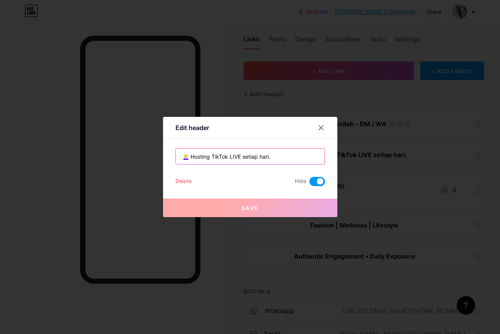
click at [295, 155] on input "👱🏻‍♀️ Hosting TikTok LIVE setiap hari." at bounding box center [250, 157] width 149 height 16
click at [317, 132] on div at bounding box center [321, 128] width 14 height 14
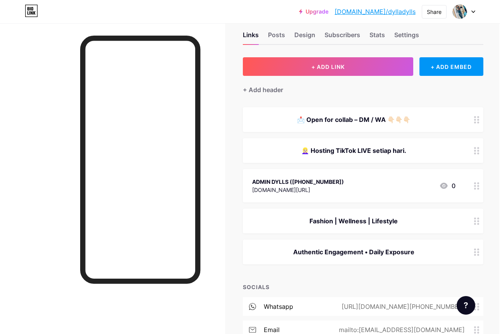
scroll to position [16, 1]
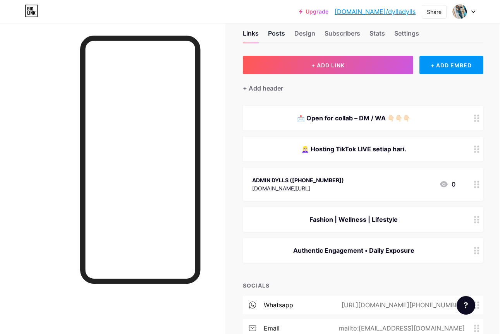
click at [281, 36] on div "Posts" at bounding box center [276, 36] width 17 height 14
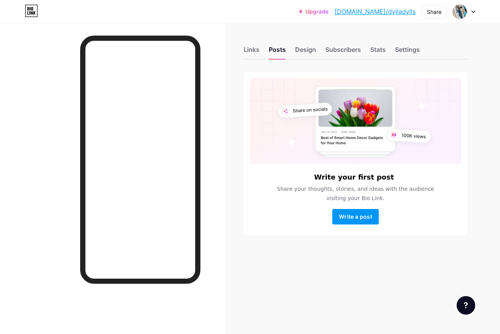
click at [305, 43] on div "Links Posts Design Subscribers Stats Settings" at bounding box center [356, 46] width 224 height 27
click at [304, 47] on div "Design" at bounding box center [305, 52] width 21 height 14
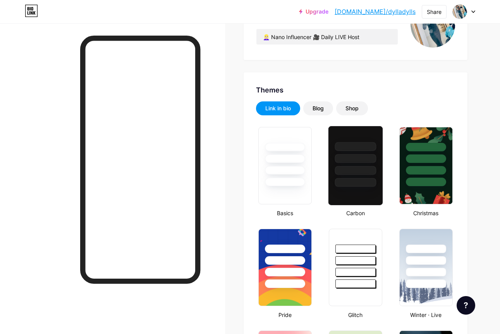
scroll to position [147, 0]
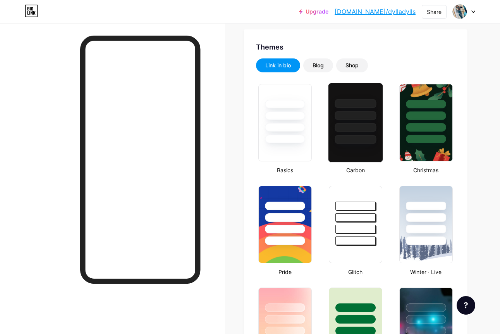
type input "#000000"
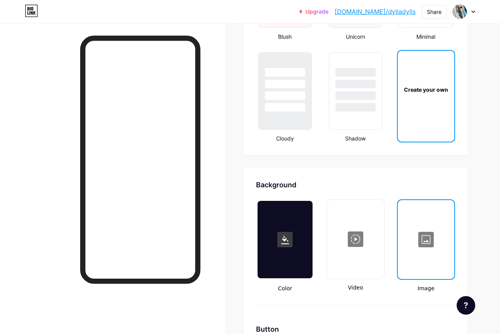
scroll to position [864, 0]
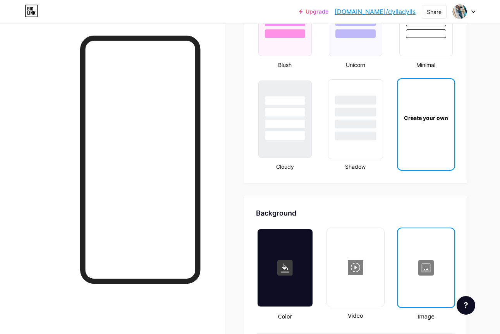
click at [342, 144] on div at bounding box center [355, 119] width 55 height 80
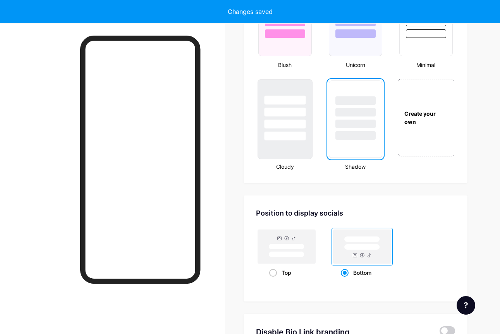
click at [303, 149] on div at bounding box center [285, 119] width 55 height 80
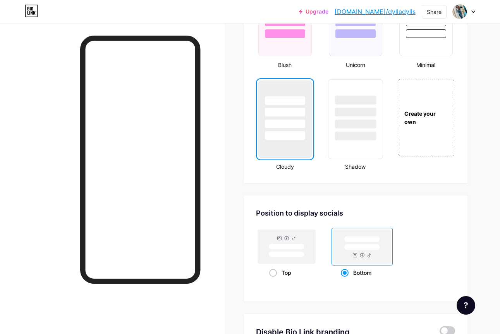
click at [344, 138] on div at bounding box center [355, 136] width 41 height 9
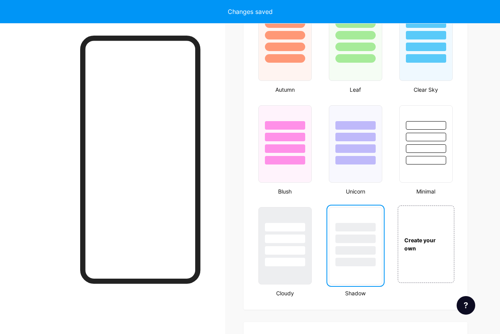
scroll to position [737, 0]
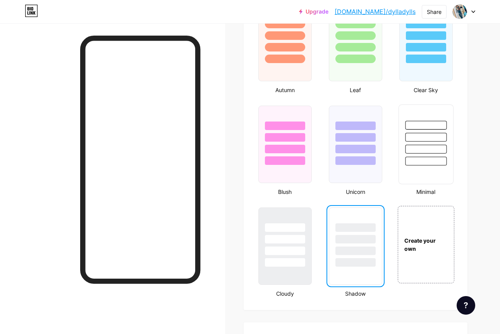
click at [436, 140] on div at bounding box center [425, 137] width 41 height 9
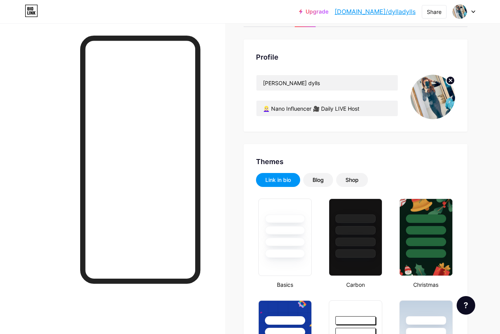
scroll to position [35, 0]
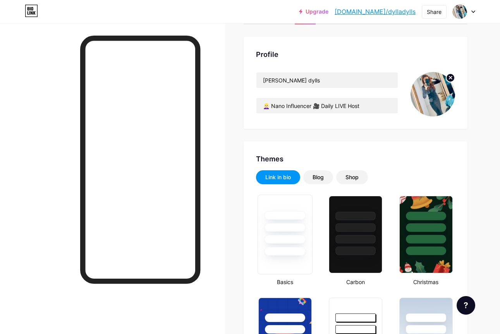
click at [296, 249] on div at bounding box center [284, 251] width 41 height 9
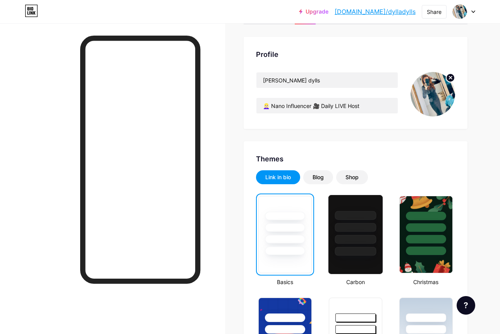
click at [351, 255] on div at bounding box center [355, 251] width 41 height 9
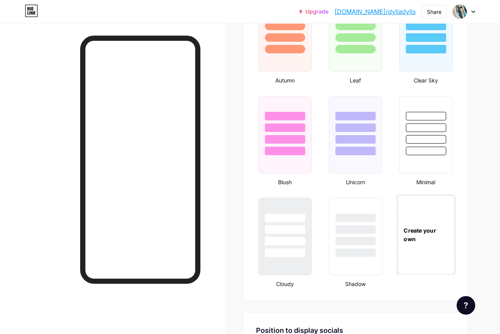
scroll to position [751, 0]
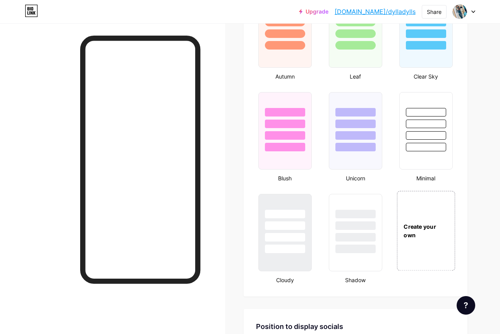
click at [449, 238] on div "Create your own" at bounding box center [426, 231] width 57 height 17
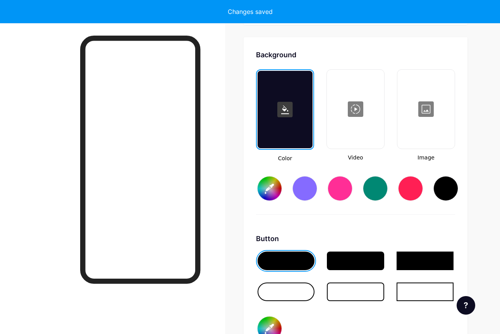
type input "#ffffff"
type input "#000000"
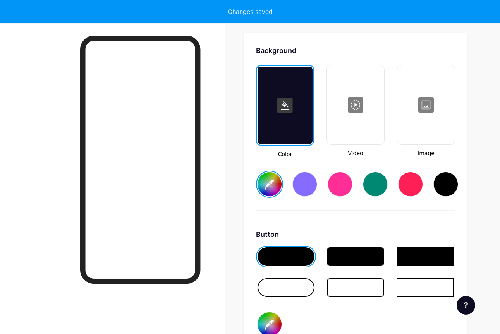
scroll to position [1029, 0]
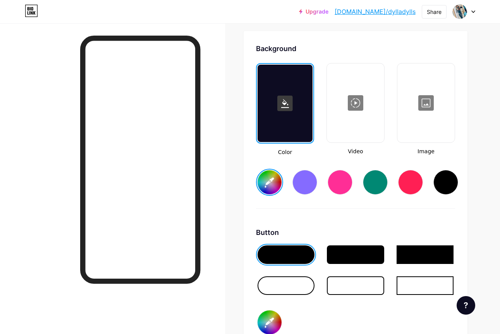
click at [435, 133] on div at bounding box center [426, 103] width 56 height 78
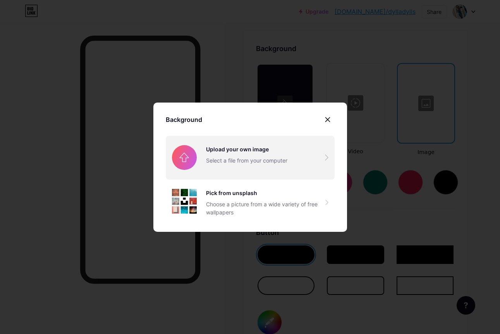
click at [305, 160] on input "file" at bounding box center [250, 157] width 169 height 43
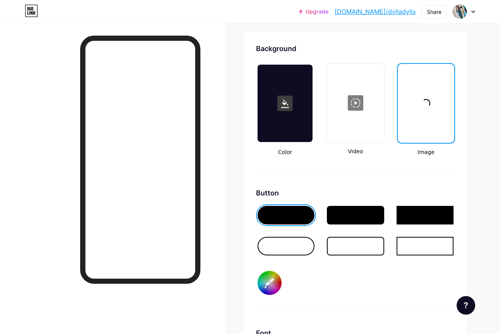
scroll to position [1029, 0]
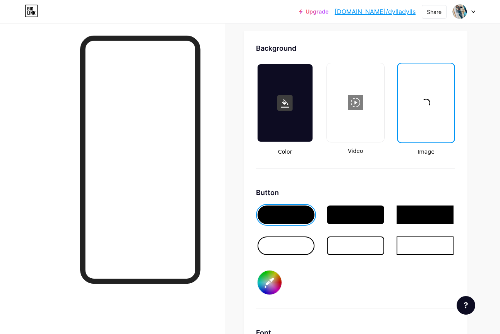
click at [341, 219] on div at bounding box center [355, 215] width 57 height 19
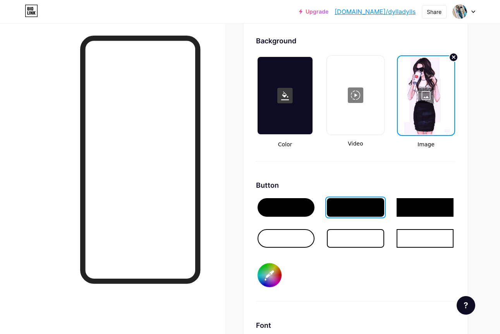
scroll to position [1037, 0]
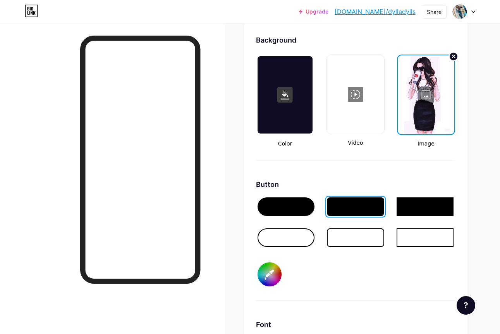
click at [399, 124] on div at bounding box center [426, 95] width 55 height 78
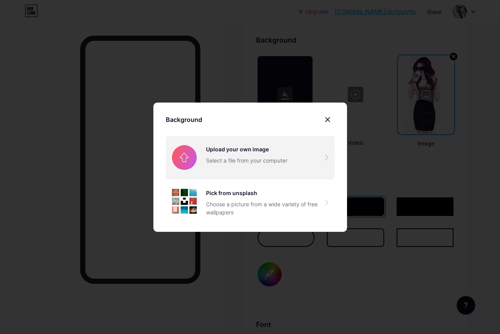
click at [303, 153] on input "file" at bounding box center [250, 157] width 169 height 43
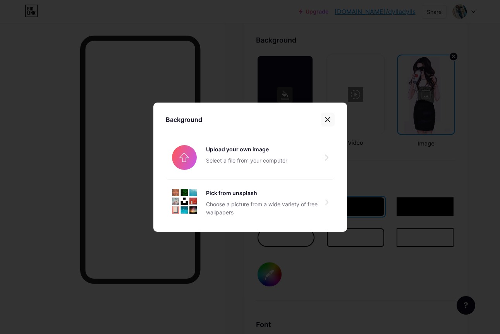
click at [328, 115] on div at bounding box center [328, 120] width 14 height 14
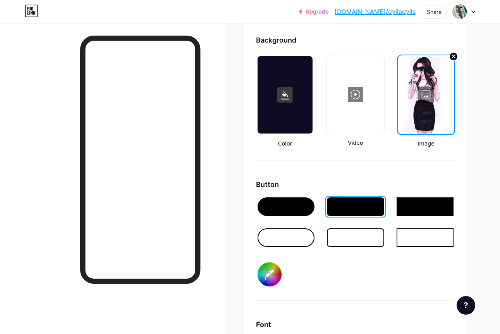
click at [288, 80] on div at bounding box center [285, 95] width 55 height 78
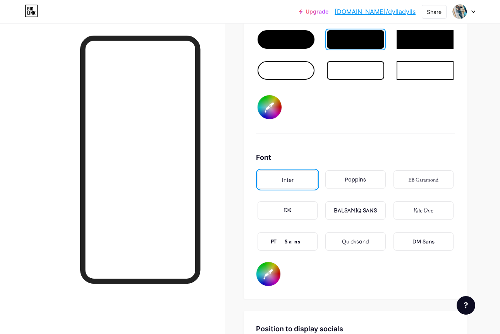
scroll to position [1245, 0]
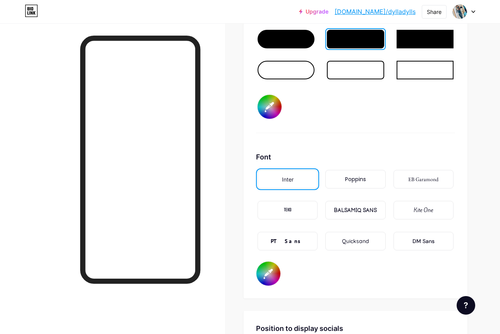
click at [357, 204] on div "BALSAMIQ SANS" at bounding box center [356, 210] width 60 height 19
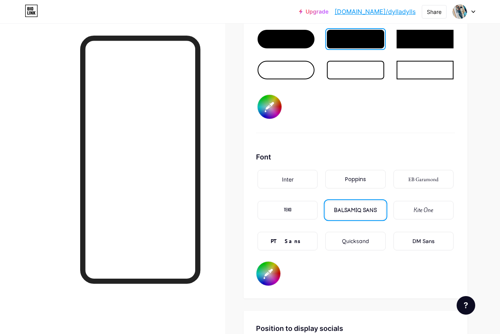
click at [425, 183] on div "EB Garamond" at bounding box center [423, 180] width 30 height 8
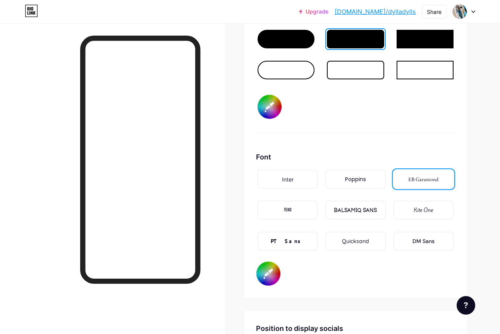
click at [295, 208] on div "TEKO" at bounding box center [288, 210] width 60 height 19
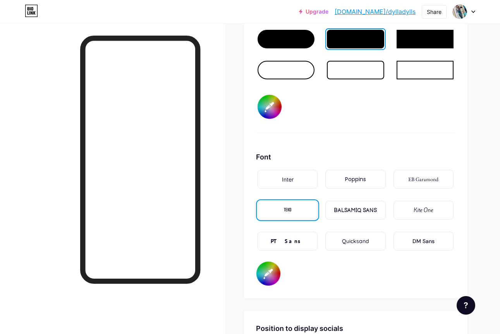
click at [364, 241] on div "Quicksand" at bounding box center [355, 242] width 27 height 8
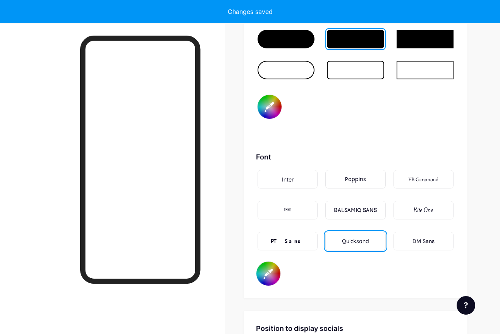
click at [344, 185] on div "Poppins" at bounding box center [356, 179] width 60 height 19
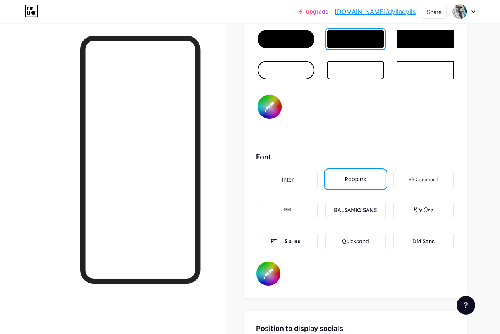
click at [307, 181] on div "Inter" at bounding box center [288, 179] width 60 height 19
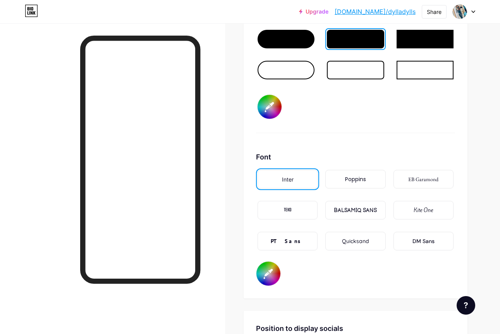
click at [340, 182] on div "Poppins" at bounding box center [356, 179] width 60 height 19
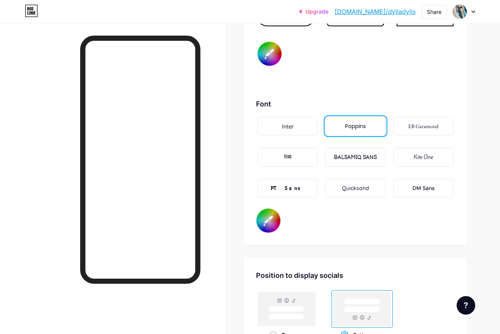
scroll to position [1298, 0]
click at [295, 191] on div "PT Sans" at bounding box center [288, 188] width 34 height 8
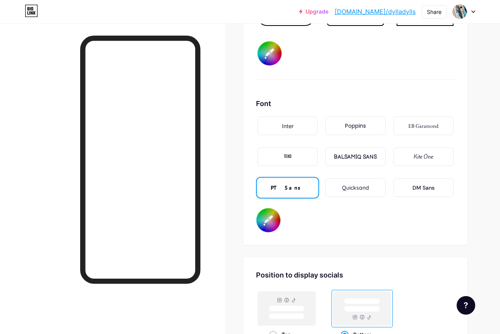
click at [307, 130] on div "Inter" at bounding box center [288, 126] width 60 height 19
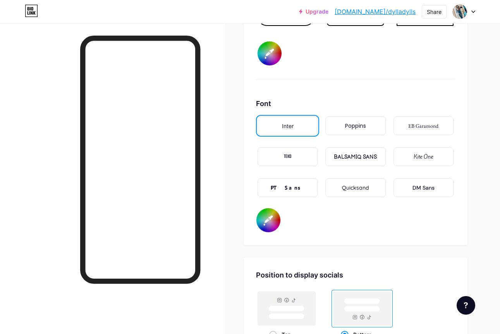
click at [353, 160] on div "BALSAMIQ SANS" at bounding box center [355, 157] width 43 height 8
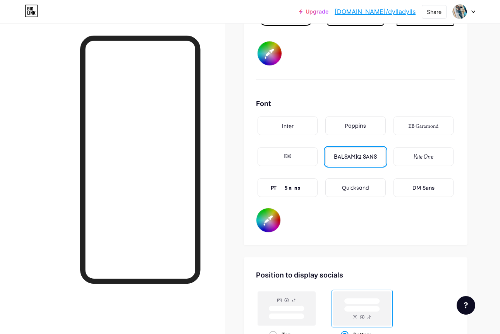
click at [430, 191] on div "DM Sans" at bounding box center [424, 188] width 22 height 8
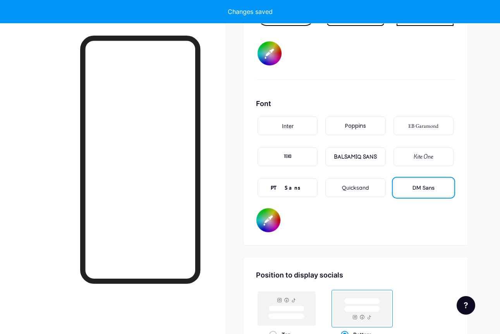
click at [433, 193] on div "DM Sans" at bounding box center [424, 188] width 60 height 19
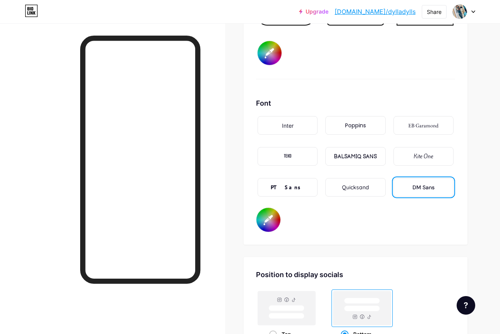
click at [353, 189] on div "Quicksand" at bounding box center [355, 188] width 27 height 8
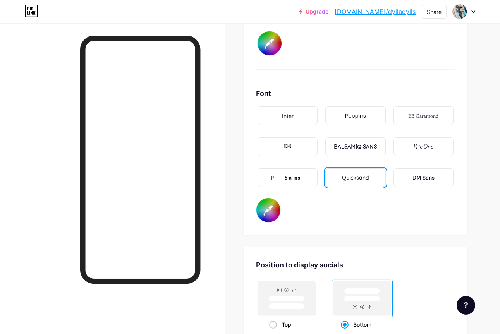
click at [367, 127] on div "Inter Poppins EB Garamond TEKO BALSAMIQ SANS Kite One PT Sans Quicksand DM Sans" at bounding box center [355, 151] width 199 height 93
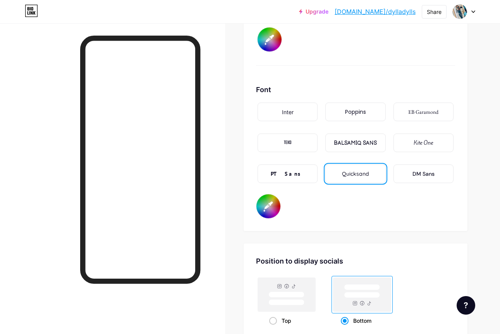
scroll to position [1312, 0]
click at [370, 118] on div "Poppins" at bounding box center [356, 111] width 60 height 19
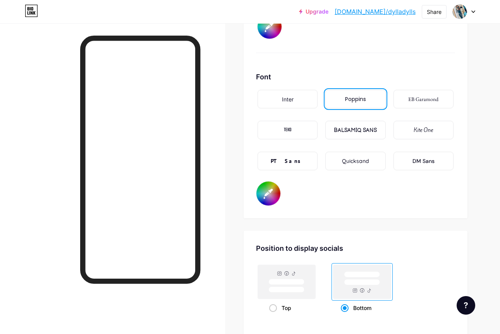
scroll to position [1326, 0]
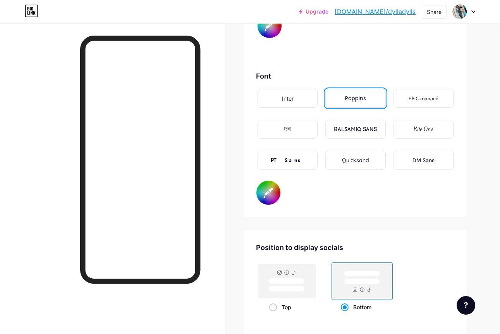
click at [300, 99] on div "Inter" at bounding box center [288, 98] width 60 height 19
click at [370, 108] on div "Poppins" at bounding box center [355, 99] width 63 height 22
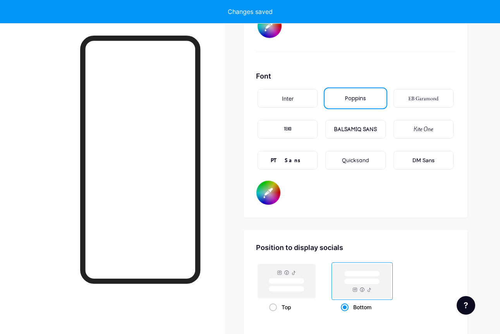
type input "#ffffff"
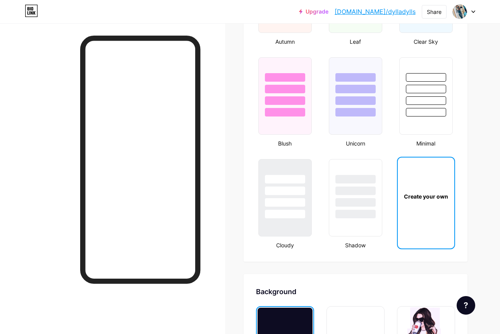
scroll to position [0, 0]
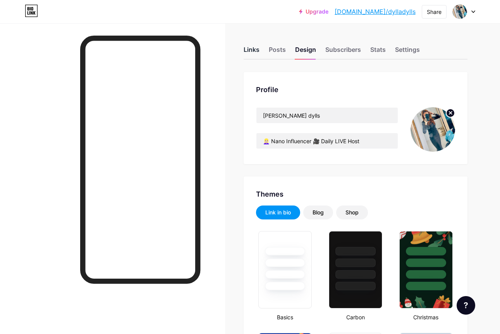
click at [253, 52] on div "Links" at bounding box center [252, 52] width 16 height 14
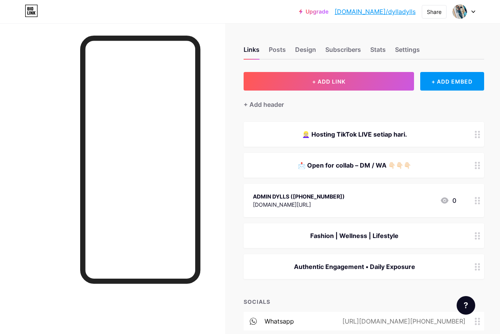
click at [477, 134] on icon at bounding box center [477, 134] width 5 height 7
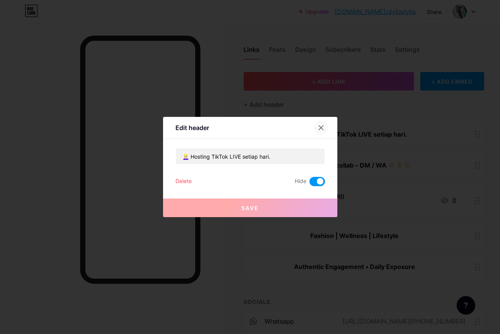
click at [319, 131] on div at bounding box center [321, 128] width 14 height 14
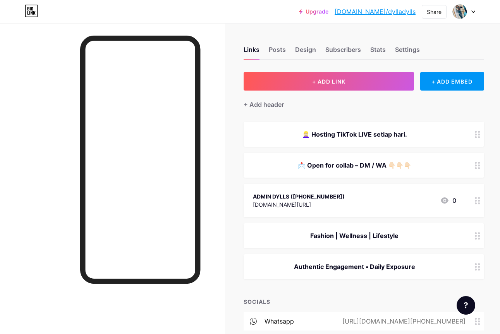
click at [468, 140] on div "👱🏻‍♀️ Hosting TikTok LIVE setiap hari." at bounding box center [364, 134] width 241 height 25
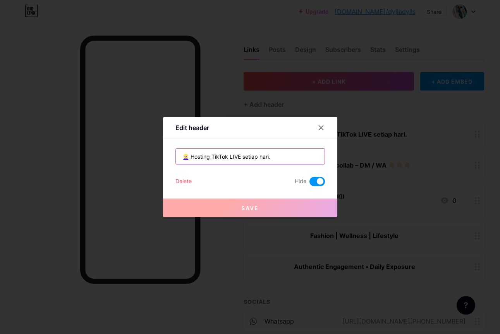
click at [185, 160] on input "👱🏻‍♀️ Hosting TikTok LIVE setiap hari." at bounding box center [250, 157] width 149 height 16
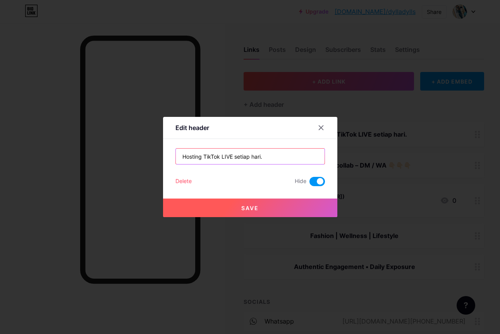
type input "Hosting TikTok LIVE setiap hari."
click at [187, 176] on div "Hosting TikTok LIVE setiap hari. Delete Hide Save" at bounding box center [251, 167] width 150 height 38
click at [184, 183] on div "Delete" at bounding box center [184, 181] width 16 height 9
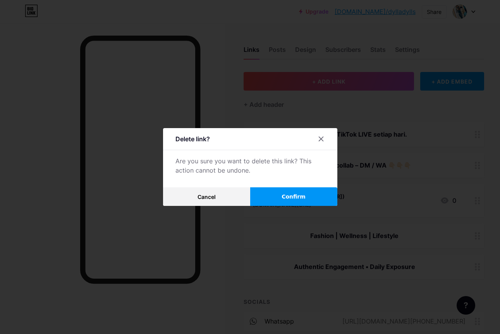
click at [287, 203] on button "Confirm" at bounding box center [293, 197] width 87 height 19
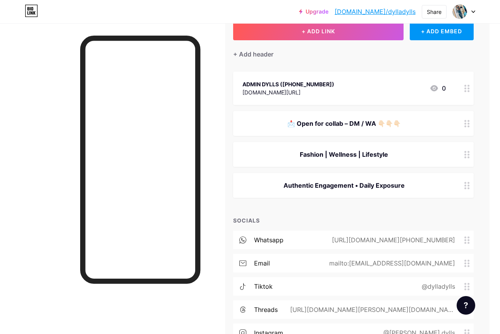
scroll to position [36, 10]
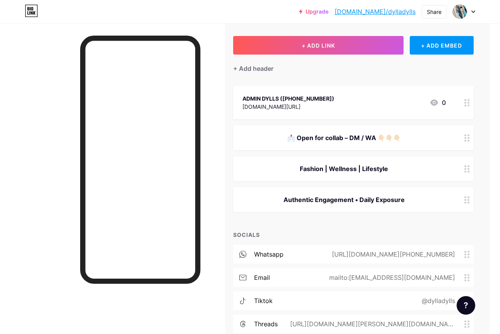
click at [393, 139] on div "📩 Open for collab – DM / WA 👇🏻👇🏻👇🏻" at bounding box center [344, 137] width 203 height 9
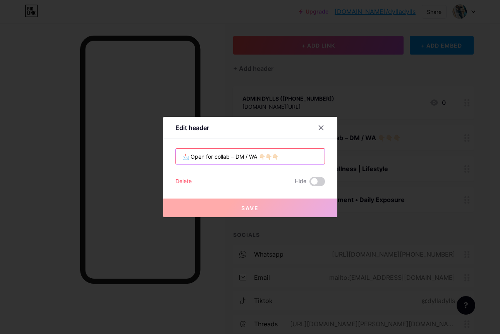
drag, startPoint x: 258, startPoint y: 154, endPoint x: 280, endPoint y: 156, distance: 22.1
click at [280, 156] on input "📩 Open for collab – DM / WA 👇🏻👇🏻👇🏻" at bounding box center [250, 157] width 149 height 16
